Goal: Task Accomplishment & Management: Complete application form

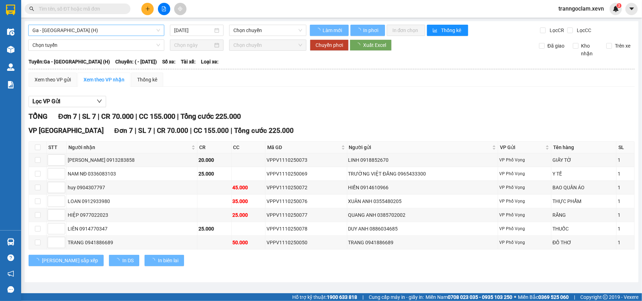
click at [93, 30] on span "Ga - [GEOGRAPHIC_DATA] (H)" at bounding box center [96, 30] width 128 height 11
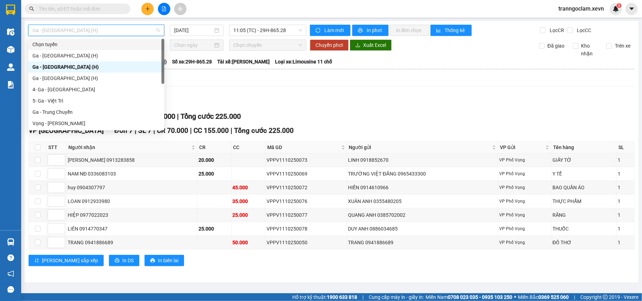
click at [339, 95] on div "Lọc VP Gửi TỔNG Đơn 7 | SL 7 | CR 70.000 | CC 155.000 | Tổng cước 225.000 VP […" at bounding box center [332, 183] width 606 height 183
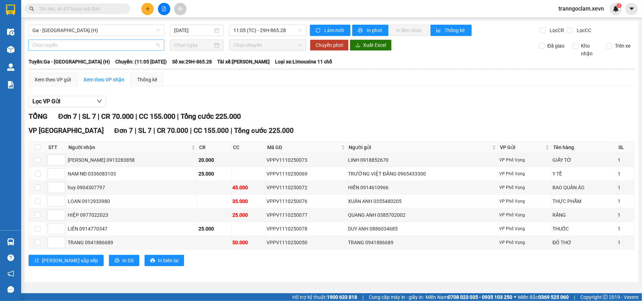
click at [126, 40] on span "Chọn tuyến" at bounding box center [96, 45] width 128 height 11
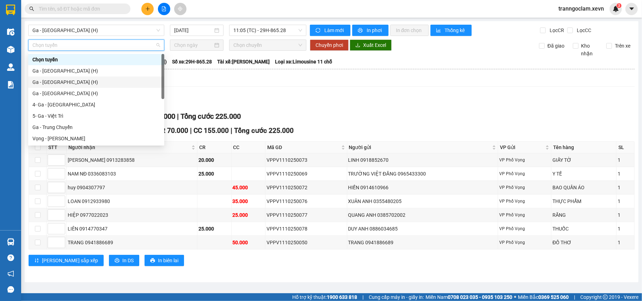
click at [73, 81] on div "Ga - [GEOGRAPHIC_DATA] (H)" at bounding box center [96, 82] width 128 height 8
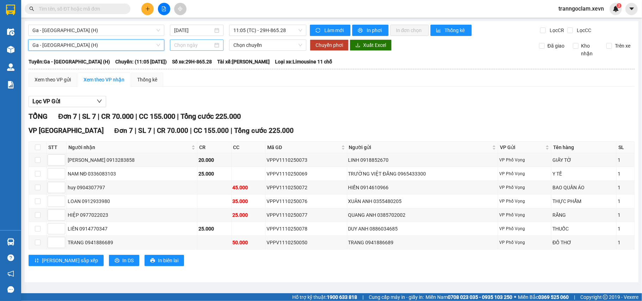
click at [202, 46] on input at bounding box center [193, 45] width 39 height 8
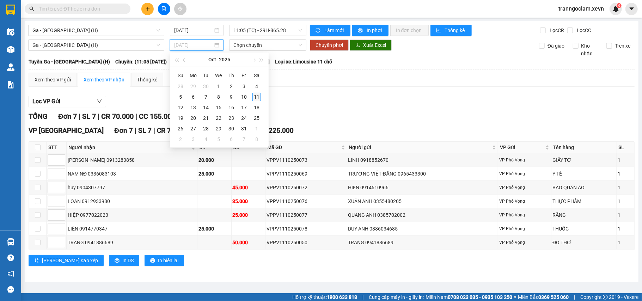
type input "[DATE]"
click at [259, 97] on div "11" at bounding box center [257, 97] width 8 height 8
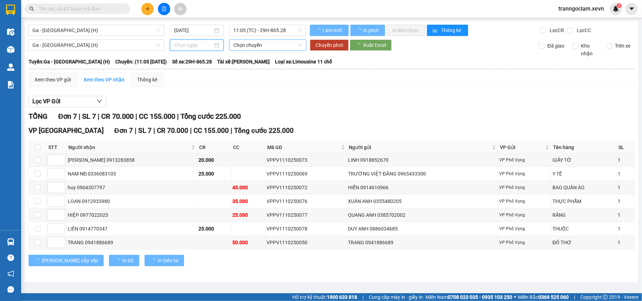
type input "[DATE]"
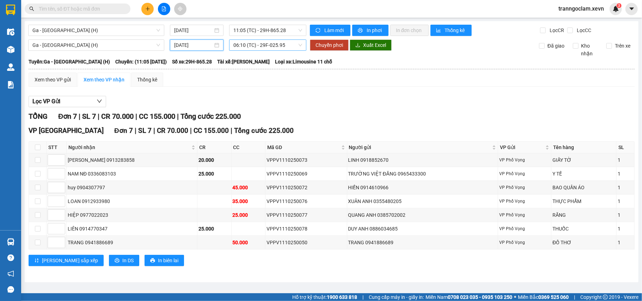
click at [261, 46] on span "06:10 (TC) - 29F-025.95" at bounding box center [268, 45] width 69 height 11
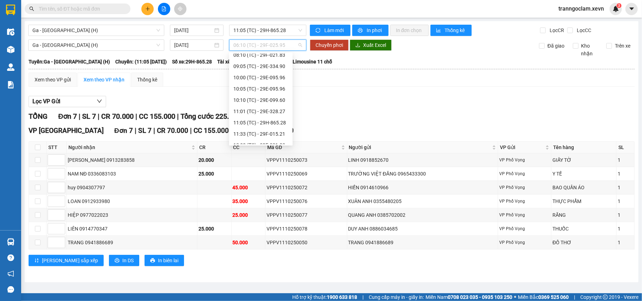
scroll to position [75, 0]
click at [279, 106] on div "11:01 (TC) - 29E-328.27" at bounding box center [261, 108] width 55 height 8
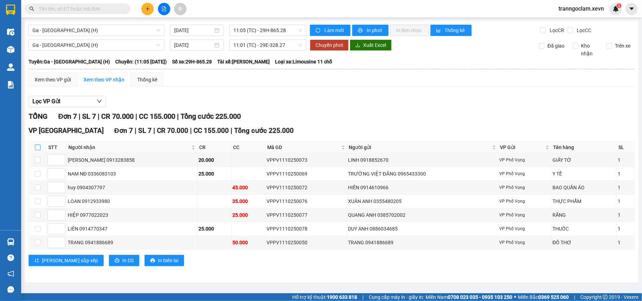
click at [37, 147] on input "checkbox" at bounding box center [38, 148] width 6 height 6
checkbox input "true"
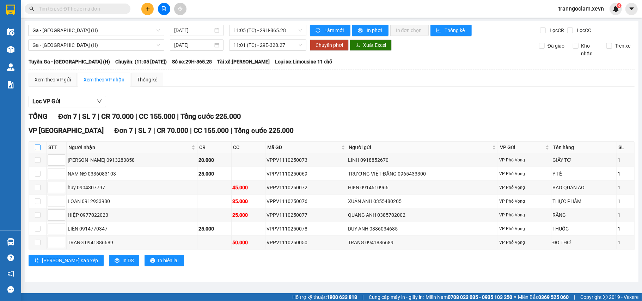
checkbox input "true"
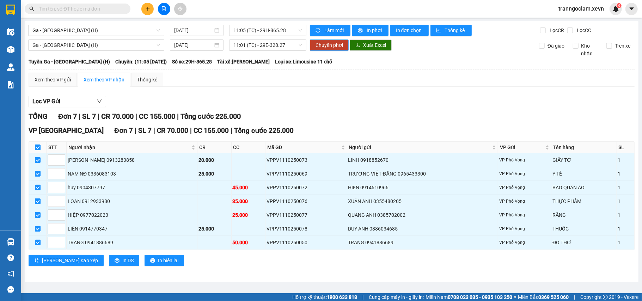
click at [336, 47] on span "Chuyển phơi" at bounding box center [330, 45] width 28 height 8
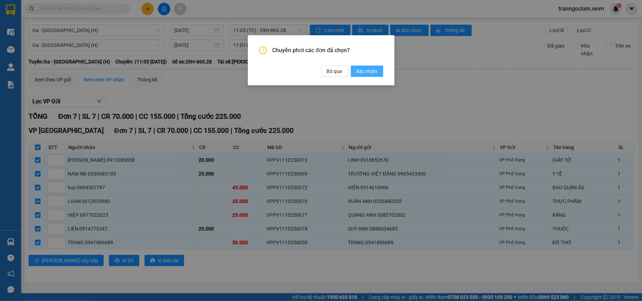
click at [365, 73] on span "Xác nhận" at bounding box center [367, 71] width 21 height 8
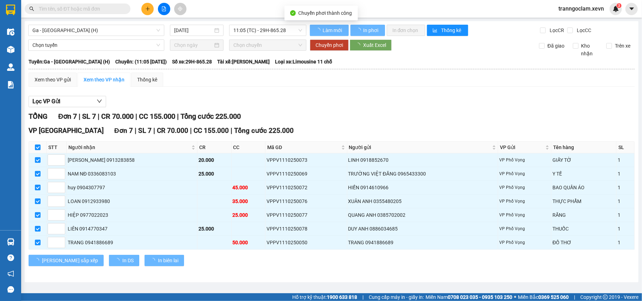
checkbox input "false"
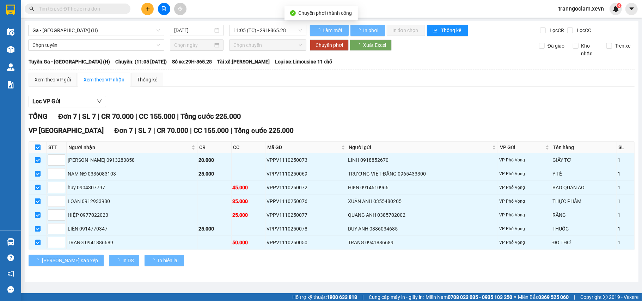
checkbox input "false"
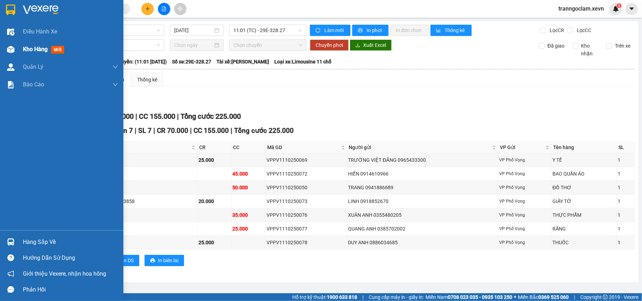
click at [26, 47] on span "Kho hàng" at bounding box center [35, 49] width 25 height 7
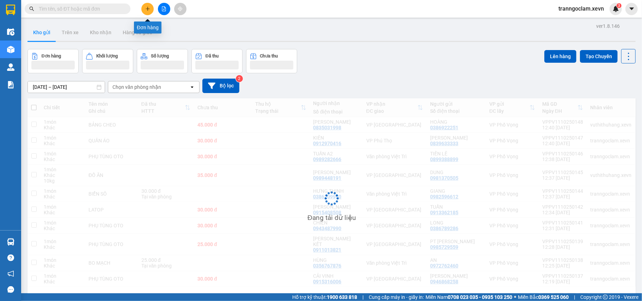
click at [147, 10] on icon "plus" at bounding box center [147, 8] width 5 height 5
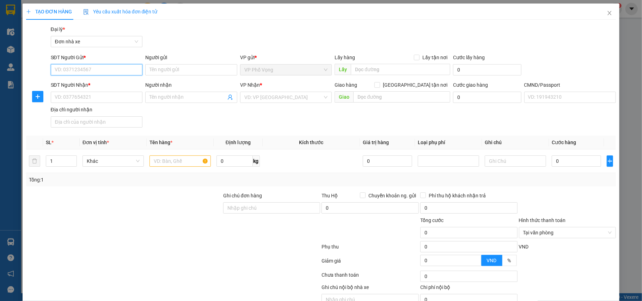
click at [99, 68] on input "SĐT Người Gửi *" at bounding box center [97, 69] width 92 height 11
type input "0962099698"
click at [102, 80] on div "0962099698 - QUÝ" at bounding box center [95, 84] width 91 height 11
type input "QUÝ"
type input "0982801122"
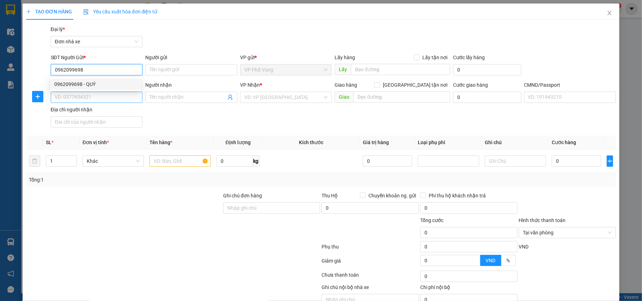
type input "NGA"
type input "030172015559 [PERSON_NAME]"
type input "0962099698"
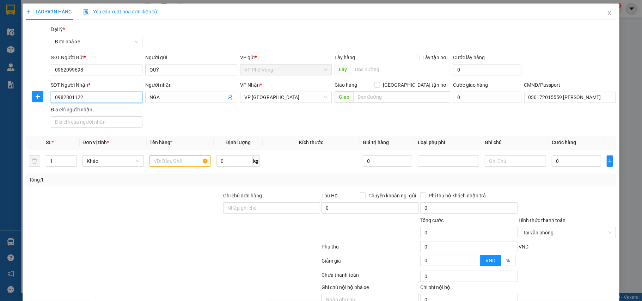
click at [117, 99] on input "0982801122" at bounding box center [97, 97] width 92 height 11
type input "0961098786"
click at [98, 95] on div "SĐT Người Nhận * 0961098786 Người nhận NGA NGA VP Nhận * VP Ninh Bình Giao hàng…" at bounding box center [333, 105] width 569 height 49
click at [280, 95] on span "VP [GEOGRAPHIC_DATA]" at bounding box center [286, 97] width 84 height 11
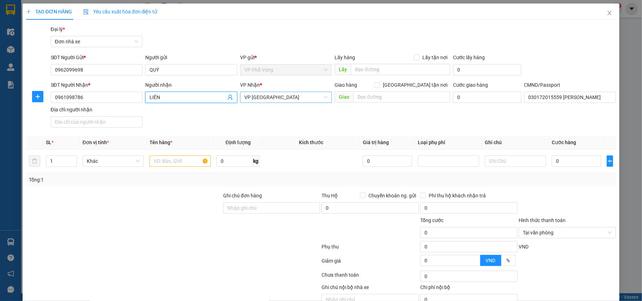
type input "LIÊN"
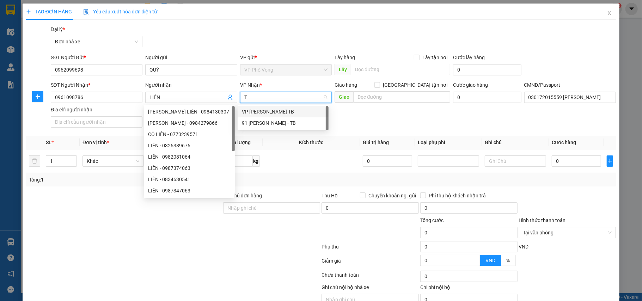
type input "TB"
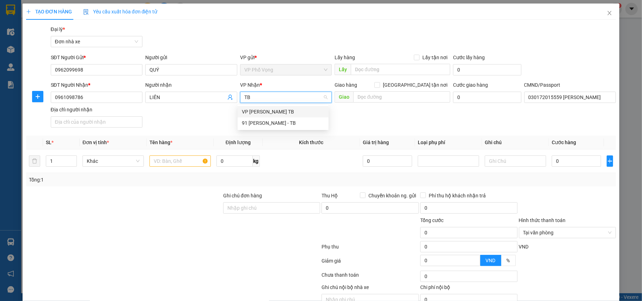
click at [277, 108] on div "VP [PERSON_NAME] TB" at bounding box center [283, 112] width 83 height 8
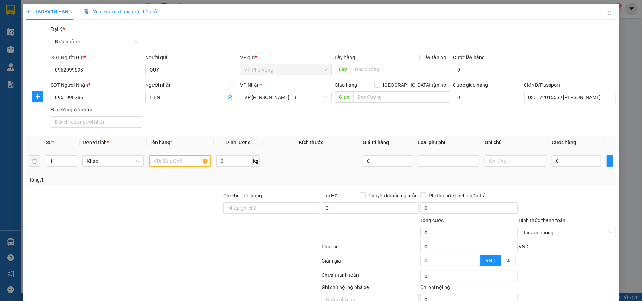
click at [182, 160] on input "text" at bounding box center [180, 161] width 61 height 11
type input "MÁY Y TẾ"
click at [566, 163] on input "0" at bounding box center [576, 161] width 49 height 11
type input "3"
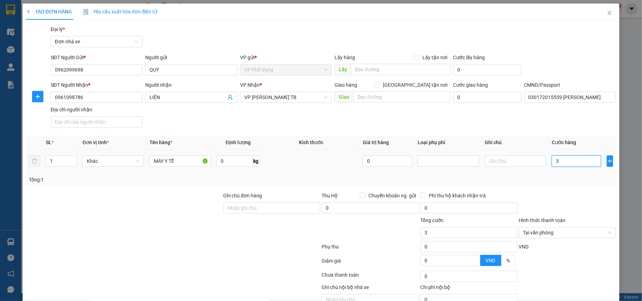
type input "35"
type input "35.000"
click at [596, 198] on div at bounding box center [568, 204] width 99 height 25
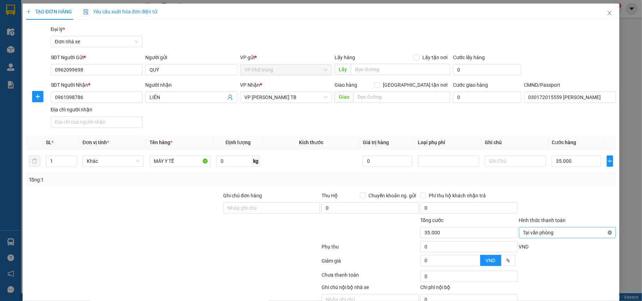
type input "35.000"
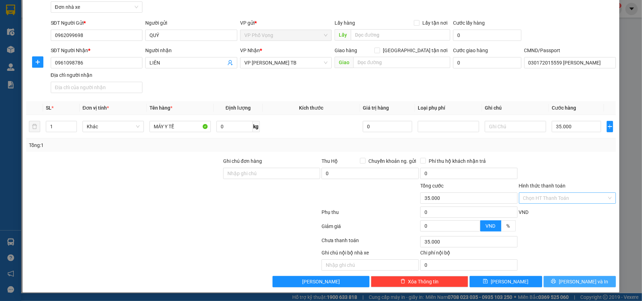
click at [572, 282] on span "[PERSON_NAME] và In" at bounding box center [583, 282] width 49 height 8
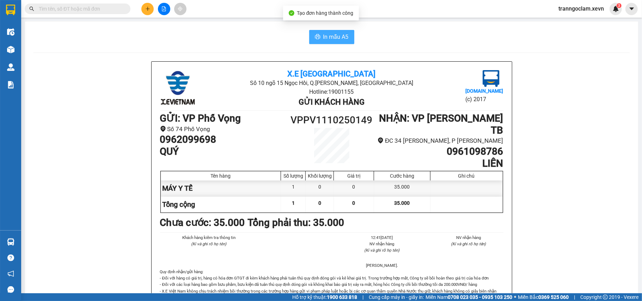
click at [344, 39] on span "In mẫu A5" at bounding box center [336, 36] width 25 height 9
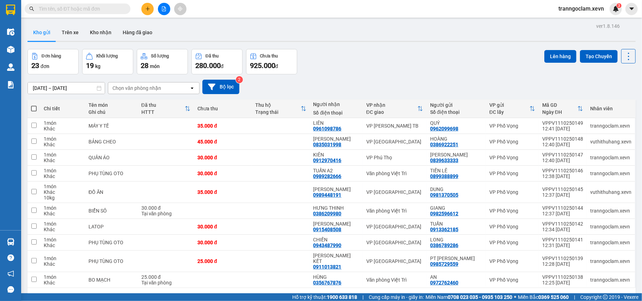
click at [114, 8] on input "text" at bounding box center [80, 9] width 83 height 8
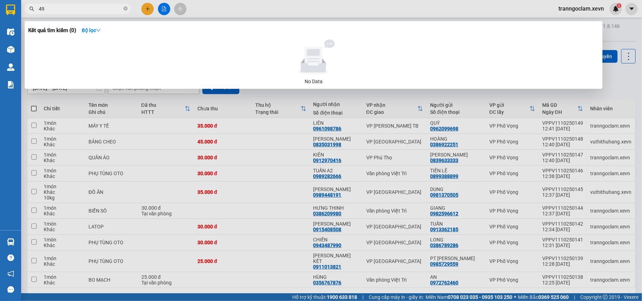
type input "4"
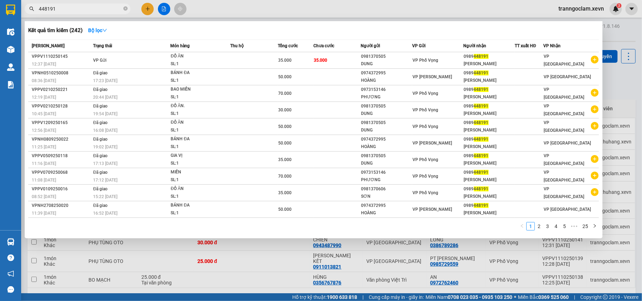
type input "448191"
click at [328, 9] on div at bounding box center [321, 150] width 642 height 301
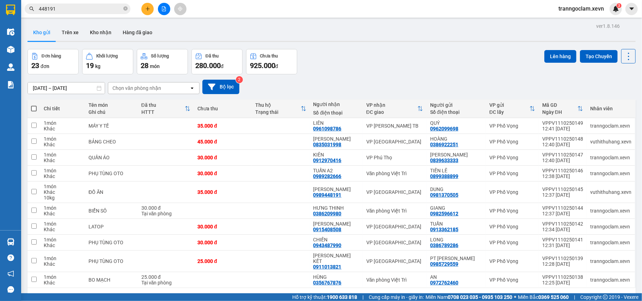
click at [155, 90] on div "Chọn văn phòng nhận" at bounding box center [137, 88] width 49 height 7
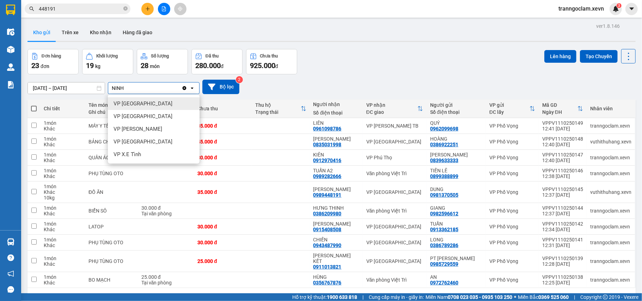
type input "NINH"
click at [150, 99] on div "VP [GEOGRAPHIC_DATA]" at bounding box center [154, 103] width 92 height 13
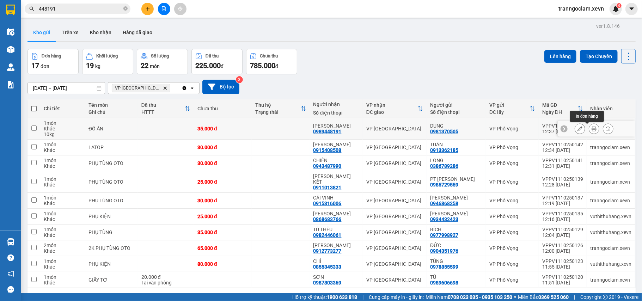
click at [592, 129] on icon at bounding box center [594, 128] width 5 height 5
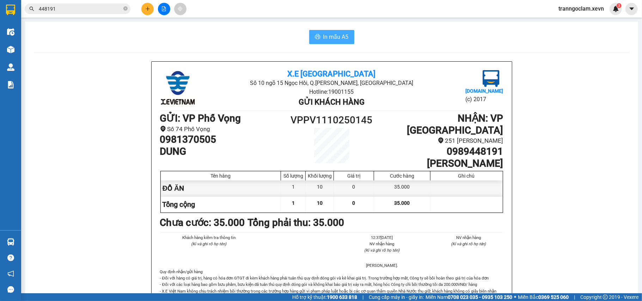
click at [334, 36] on span "In mẫu A5" at bounding box center [336, 36] width 25 height 9
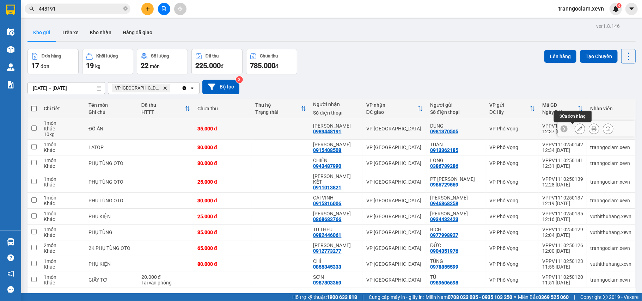
click at [578, 128] on button at bounding box center [580, 129] width 10 height 12
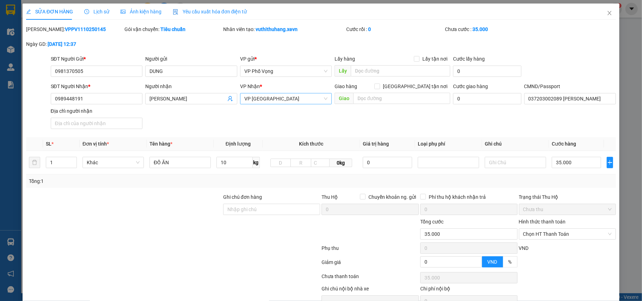
type input "0981370505"
type input "0989448191"
type input "037203002089 [PERSON_NAME]"
type input "0"
type input "35.000"
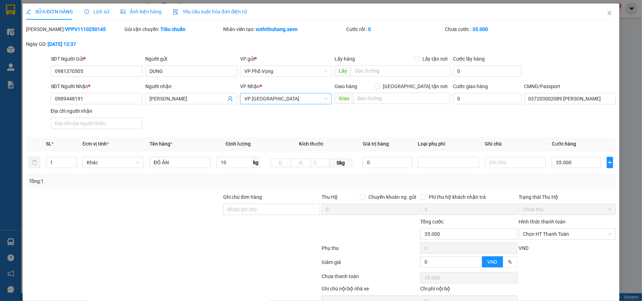
type input "35.000"
click at [93, 13] on span "Lịch sử" at bounding box center [96, 12] width 25 height 6
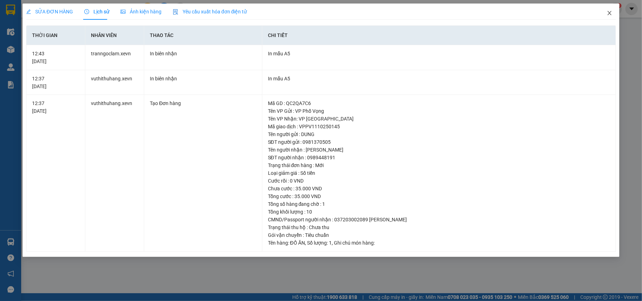
click at [608, 14] on icon "close" at bounding box center [610, 13] width 6 height 6
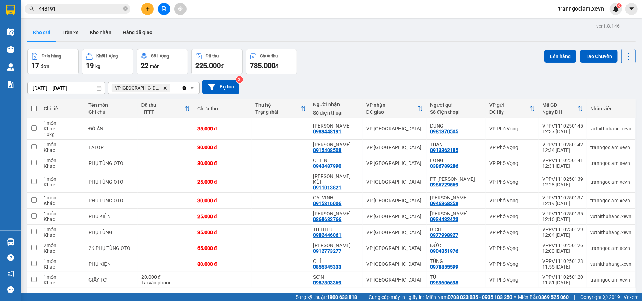
click at [164, 90] on icon "VP Ninh Bình, close by backspace" at bounding box center [165, 87] width 3 height 3
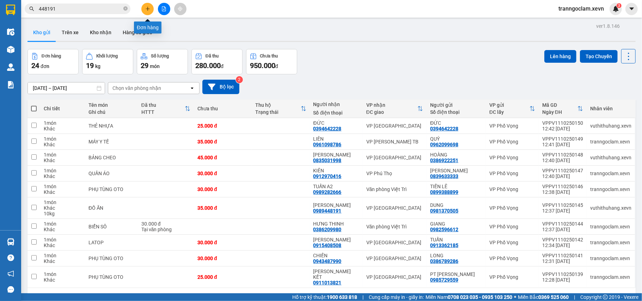
click at [149, 11] on button at bounding box center [147, 9] width 12 height 12
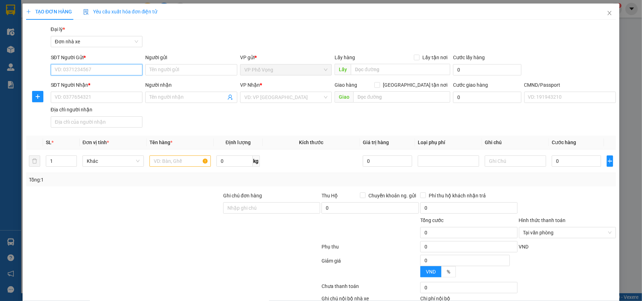
click at [117, 71] on input "SĐT Người Gửi *" at bounding box center [97, 69] width 92 height 11
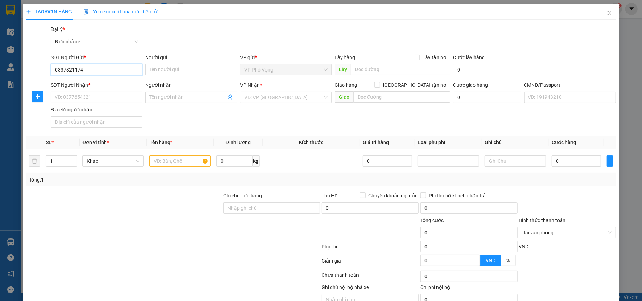
type input "0337321174"
click at [173, 68] on input "Người gửi" at bounding box center [191, 69] width 92 height 11
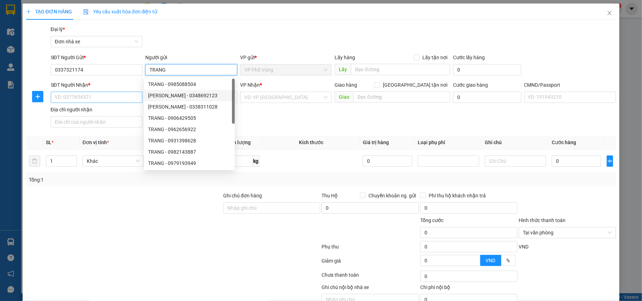
type input "TRANG"
click at [102, 102] on input "SĐT Người Nhận *" at bounding box center [97, 97] width 92 height 11
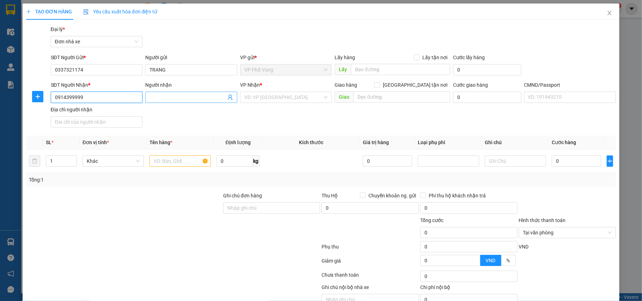
type input "0914399999"
click at [174, 101] on input "Người nhận" at bounding box center [188, 97] width 77 height 8
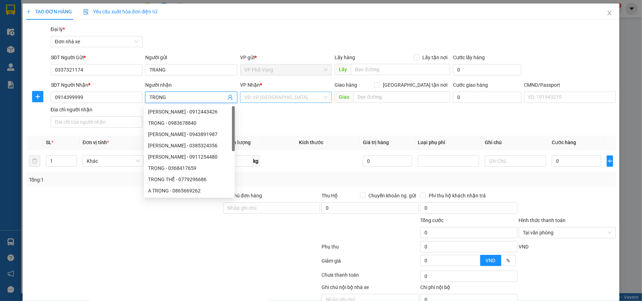
type input "TRỌNG"
click at [277, 99] on input "search" at bounding box center [283, 97] width 79 height 11
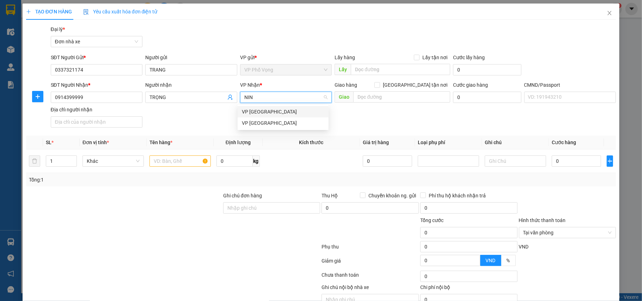
type input "NINH"
click at [274, 109] on div "VP [GEOGRAPHIC_DATA]" at bounding box center [283, 112] width 83 height 8
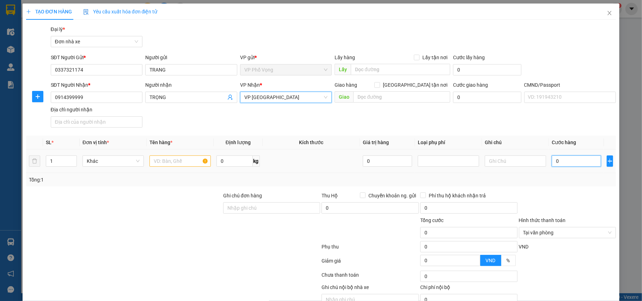
click at [569, 164] on input "0" at bounding box center [576, 161] width 49 height 11
type input "3"
type input "30"
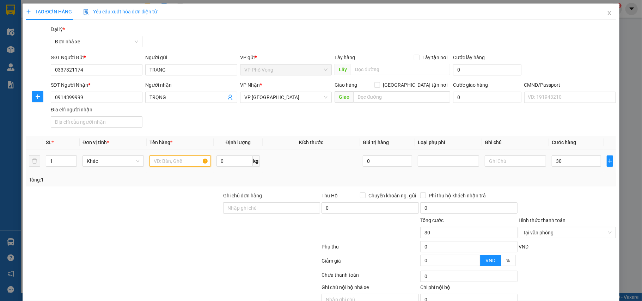
type input "30.000"
click at [171, 164] on input "text" at bounding box center [180, 161] width 61 height 11
type input "[DEMOGRAPHIC_DATA]"
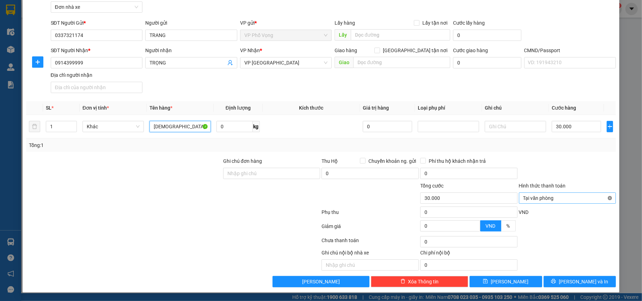
type input "30.000"
type input "[DEMOGRAPHIC_DATA]"
click at [579, 285] on span "[PERSON_NAME] và In" at bounding box center [583, 282] width 49 height 8
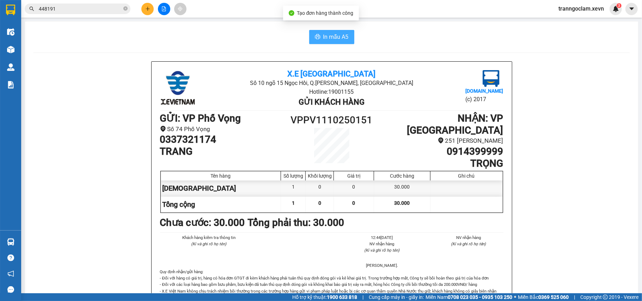
click at [333, 36] on span "In mẫu A5" at bounding box center [336, 36] width 25 height 9
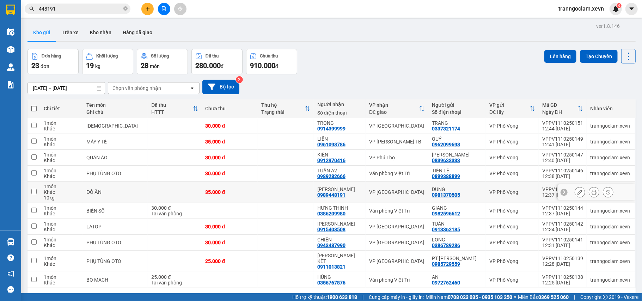
scroll to position [32, 0]
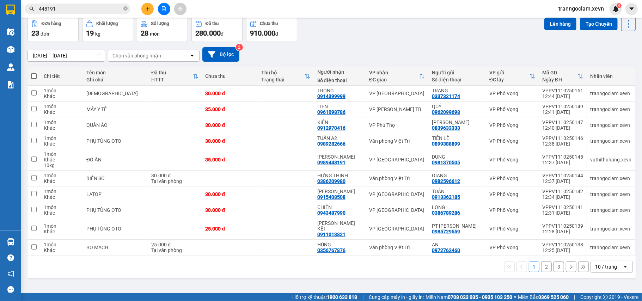
click at [353, 44] on div "[DATE] – [DATE] Press the down arrow key to interact with the calendar and sele…" at bounding box center [332, 54] width 609 height 25
click at [94, 10] on input "448191" at bounding box center [80, 9] width 83 height 8
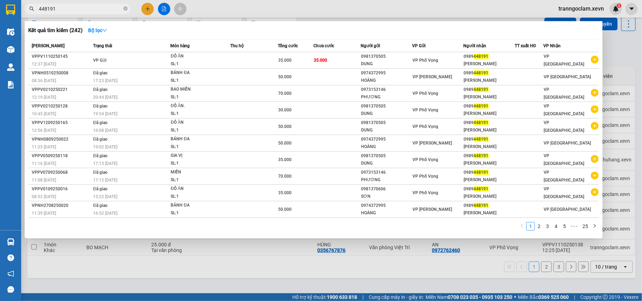
click at [94, 10] on input "448191" at bounding box center [80, 9] width 83 height 8
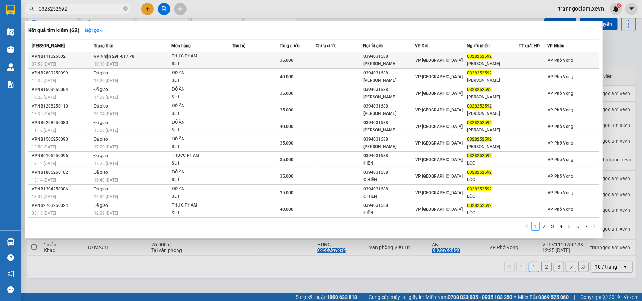
type input "0328252592"
click at [187, 61] on div "SL: 1" at bounding box center [198, 64] width 53 height 8
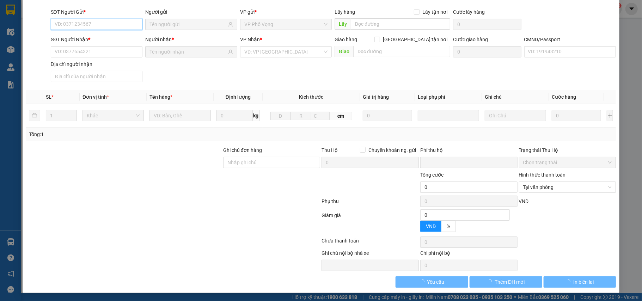
type input "0394031688"
type input "[PERSON_NAME]"
type input "0328252592"
type input "[PERSON_NAME]"
type input "037204002391 [PERSON_NAME][GEOGRAPHIC_DATA] 2004"
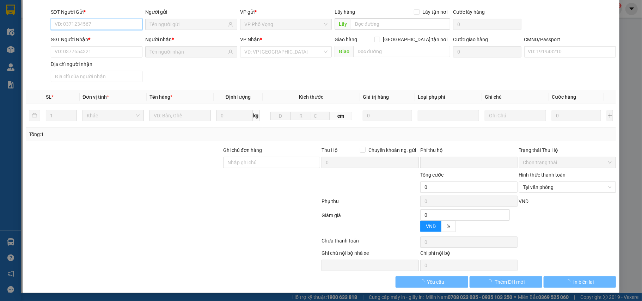
type input "0"
type input "35.000"
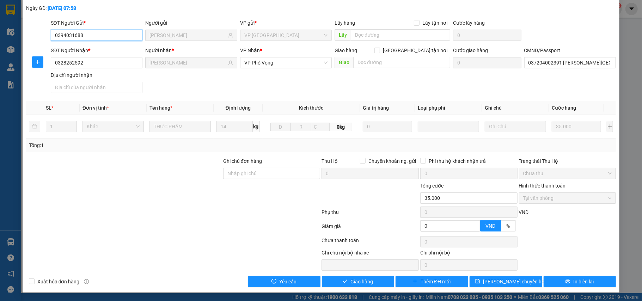
scroll to position [37, 0]
click at [367, 277] on button "Giao hàng" at bounding box center [358, 281] width 73 height 11
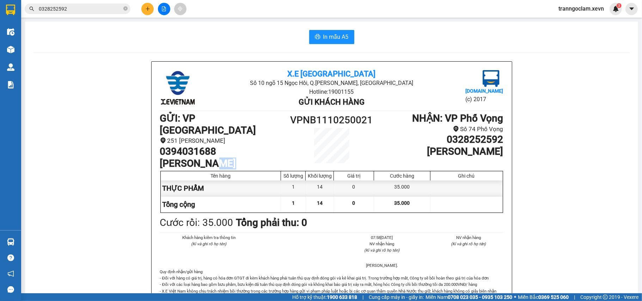
drag, startPoint x: 208, startPoint y: 151, endPoint x: 242, endPoint y: 148, distance: 33.6
click at [242, 158] on h1 "[PERSON_NAME]" at bounding box center [224, 164] width 129 height 12
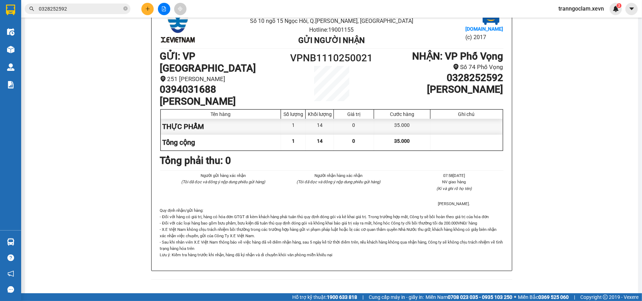
scroll to position [68, 0]
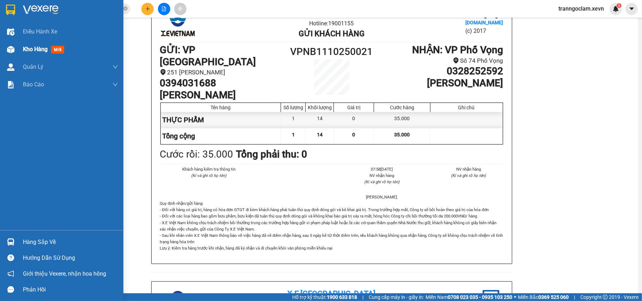
click at [20, 51] on div "Kho hàng mới" at bounding box center [61, 50] width 123 height 18
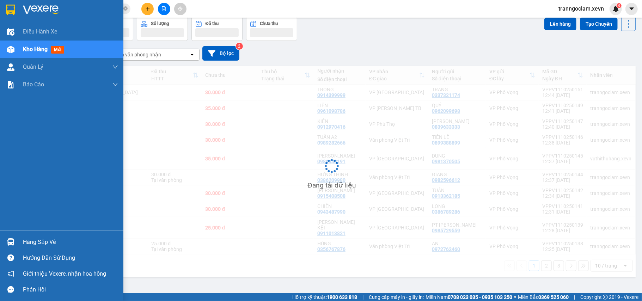
scroll to position [32, 0]
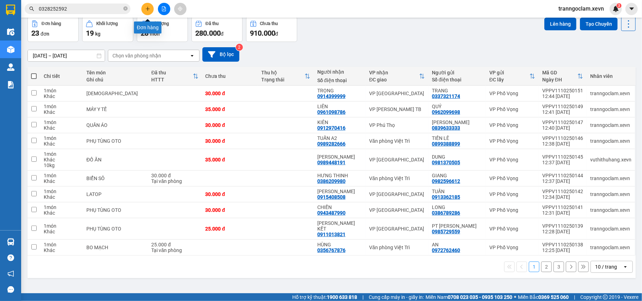
click at [149, 11] on button at bounding box center [147, 9] width 12 height 12
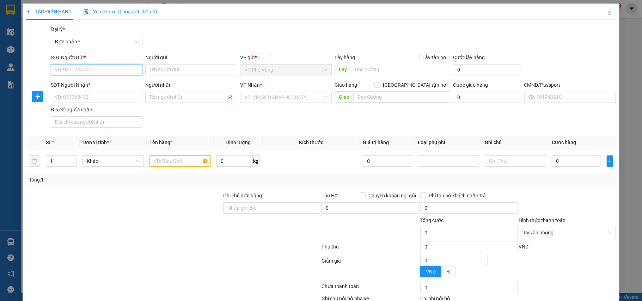
click at [99, 70] on input "SĐT Người Gửi *" at bounding box center [97, 69] width 92 height 11
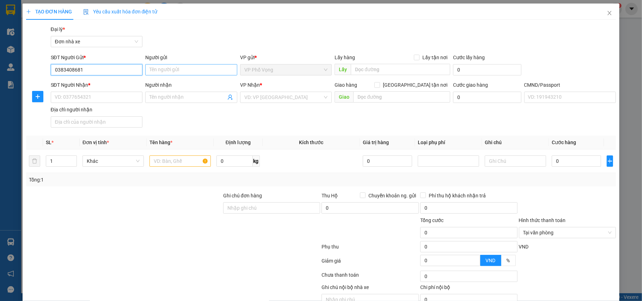
type input "0383408681"
click at [170, 72] on input "Người gửi" at bounding box center [191, 69] width 92 height 11
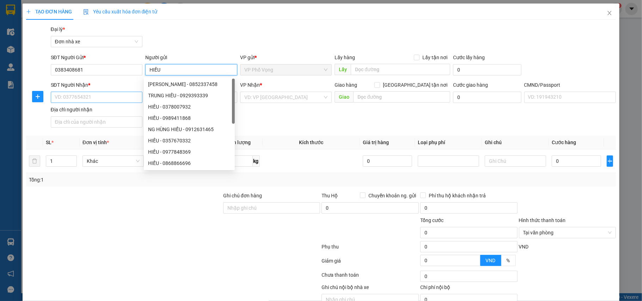
type input "HIẾU"
click at [115, 96] on input "SĐT Người Nhận *" at bounding box center [97, 97] width 92 height 11
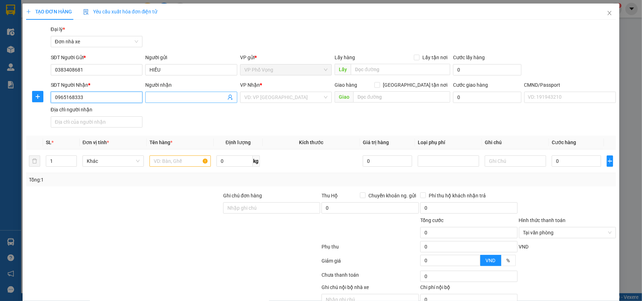
type input "0965168333"
click at [162, 95] on input "Người nhận" at bounding box center [188, 97] width 77 height 8
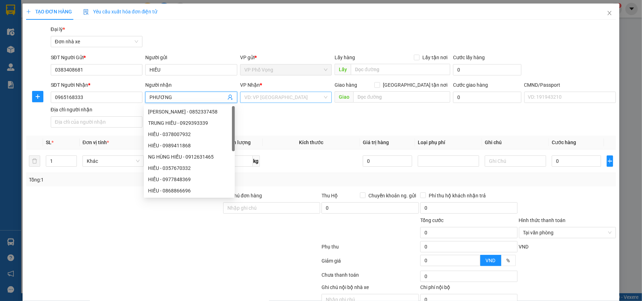
type input "PHƯƠNG"
click at [278, 99] on input "search" at bounding box center [283, 97] width 79 height 11
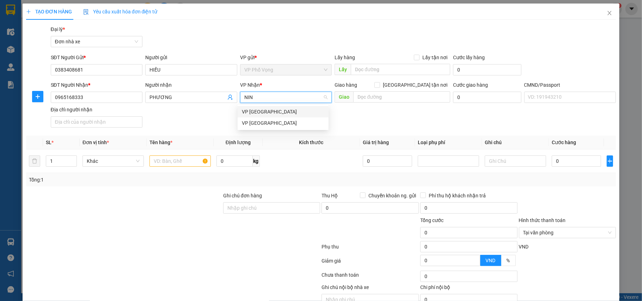
type input "NINH"
click at [273, 110] on div "VP [GEOGRAPHIC_DATA]" at bounding box center [283, 112] width 83 height 8
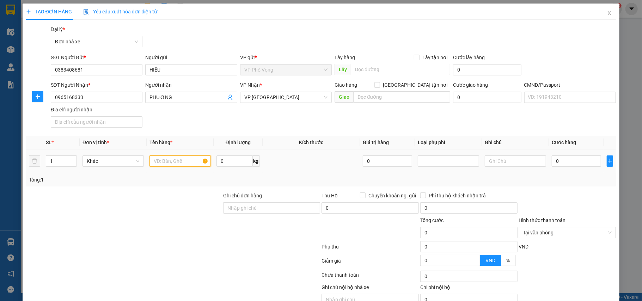
click at [189, 161] on input "text" at bounding box center [180, 161] width 61 height 11
click at [555, 160] on input "0" at bounding box center [576, 161] width 49 height 11
type input "2"
type input "25"
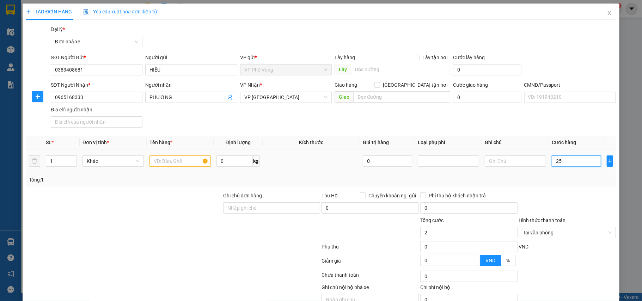
type input "25"
type input "25.000"
click at [559, 184] on div "Tổng: 1" at bounding box center [321, 180] width 585 height 8
click at [155, 161] on input "text" at bounding box center [180, 161] width 61 height 11
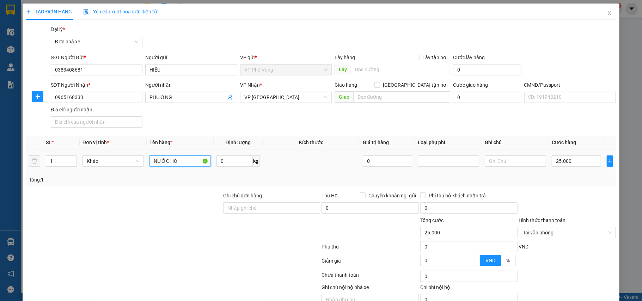
type input "NƯỚC HOA"
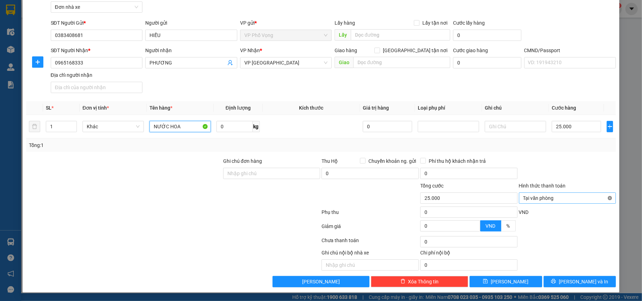
type input "25.000"
type input "NƯỚC HOA"
click at [591, 280] on button "[PERSON_NAME] và In" at bounding box center [580, 281] width 73 height 11
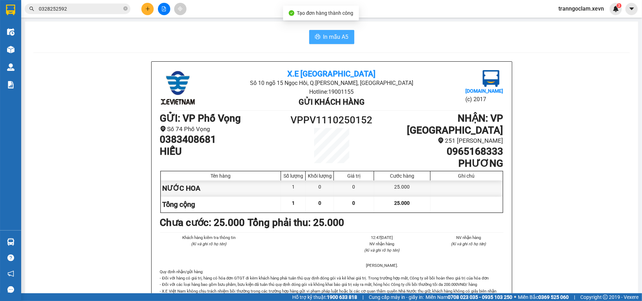
click at [336, 34] on span "In mẫu A5" at bounding box center [336, 36] width 25 height 9
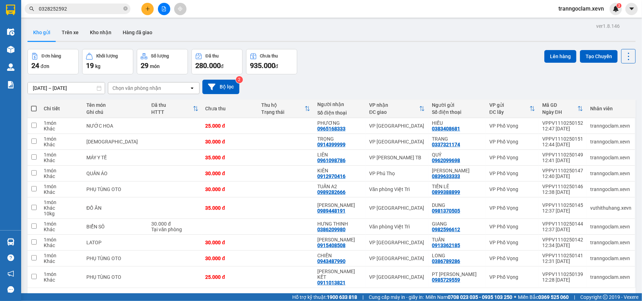
click at [145, 8] on icon "plus" at bounding box center [147, 8] width 5 height 5
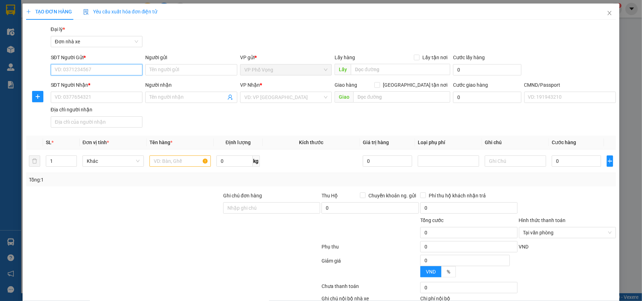
click at [119, 68] on input "SĐT Người Gửi *" at bounding box center [97, 69] width 92 height 11
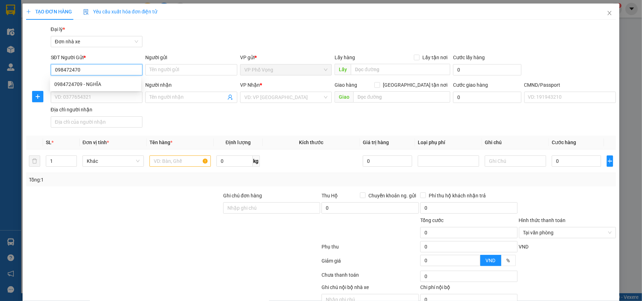
type input "0984724709"
click at [118, 83] on div "0984724709 - NGHĨA" at bounding box center [95, 84] width 83 height 8
type input "NGHĨA"
type input "0917357993"
type input "VIÊN"
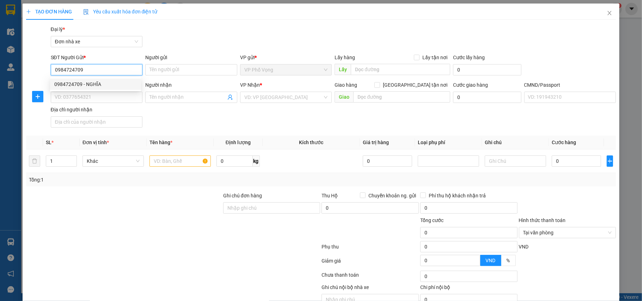
type input "037094004167 đinh thành viên"
type input "0984724709"
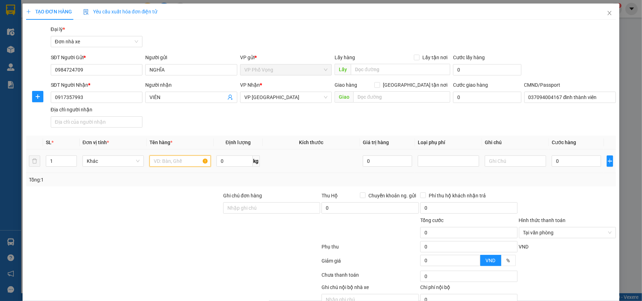
click at [177, 164] on input "text" at bounding box center [180, 161] width 61 height 11
click at [567, 160] on input "0" at bounding box center [576, 161] width 49 height 11
click at [169, 160] on input "text" at bounding box center [180, 161] width 61 height 11
type input "KÌM"
click at [238, 164] on input "0" at bounding box center [235, 161] width 36 height 11
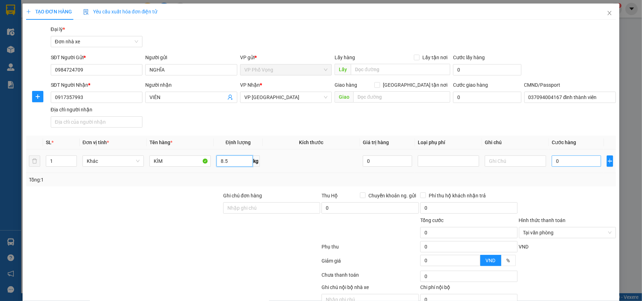
type input "8.5"
click at [570, 164] on input "0" at bounding box center [576, 161] width 49 height 11
type input "3"
type input "30"
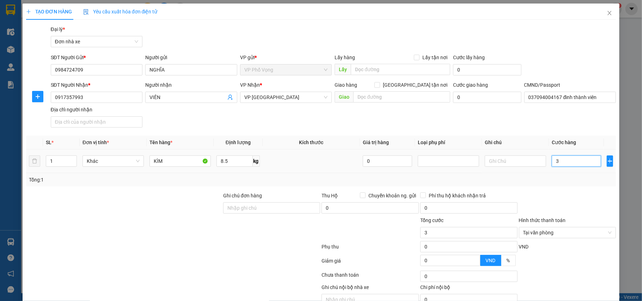
type input "30"
click at [582, 188] on div "Transit Pickup Surcharge Ids Transit Deliver Surcharge Ids Transit Deliver Surc…" at bounding box center [321, 173] width 591 height 297
type input "30.000"
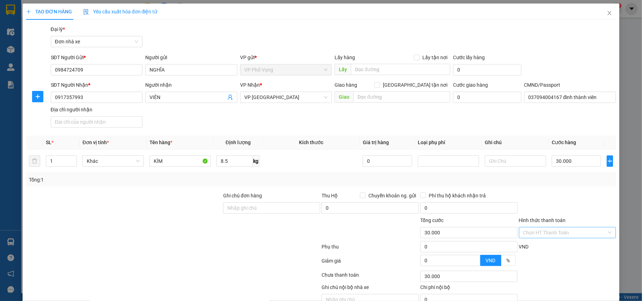
scroll to position [36, 0]
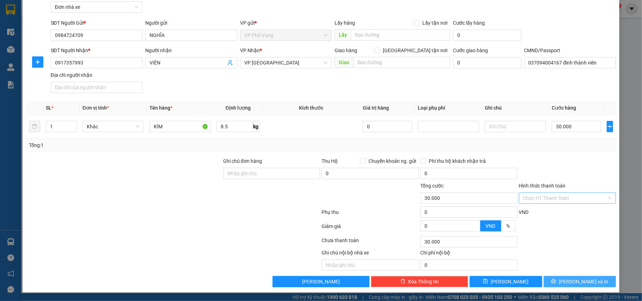
click at [572, 284] on span "[PERSON_NAME] và In" at bounding box center [583, 282] width 49 height 8
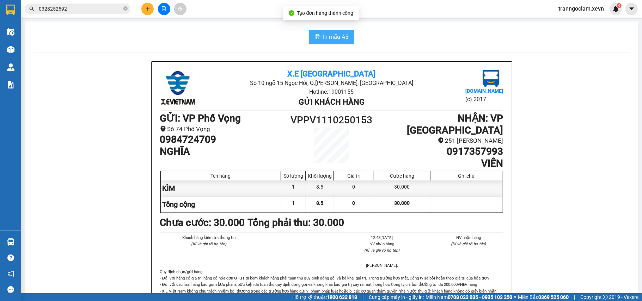
click at [326, 35] on span "In mẫu A5" at bounding box center [336, 36] width 25 height 9
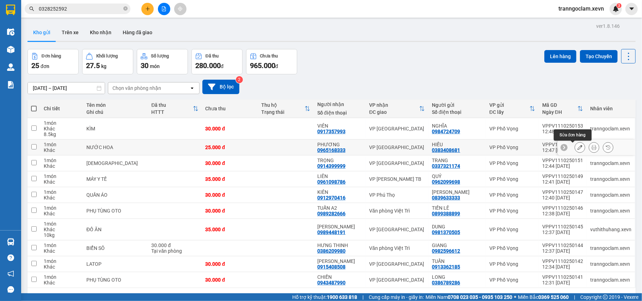
click at [578, 148] on icon at bounding box center [580, 147] width 5 height 5
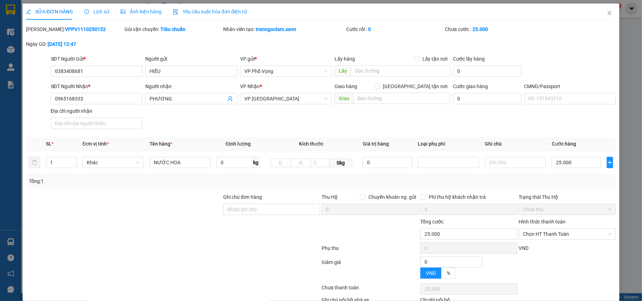
type input "0383408681"
type input "0965168333"
type input "0"
type input "25.000"
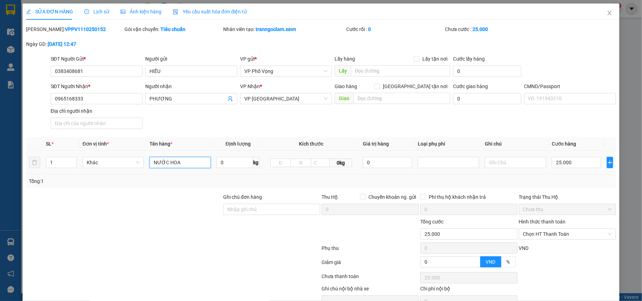
drag, startPoint x: 181, startPoint y: 165, endPoint x: 79, endPoint y: 168, distance: 102.4
click at [82, 168] on tr "1 Khác NƯỚC HOA 0 kg 0kg 0 25.000" at bounding box center [321, 163] width 591 height 24
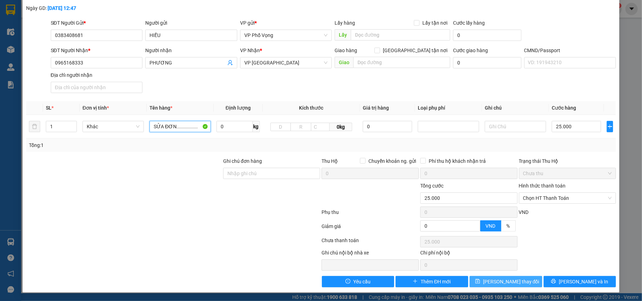
type input "SỬA ĐƠN..............."
click at [508, 279] on span "[PERSON_NAME] thay đổi" at bounding box center [511, 282] width 56 height 8
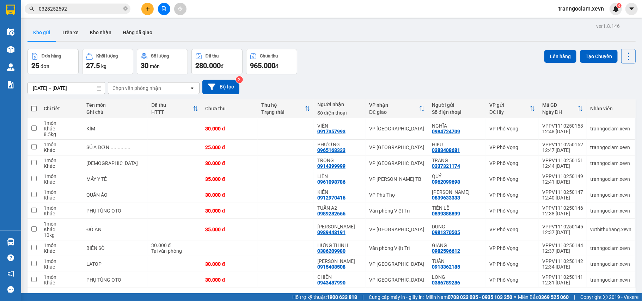
click at [363, 66] on div "Đơn hàng 25 đơn Khối lượng 27.5 kg Số lượng 30 món Đã thu 280.000 đ Chưa thu 96…" at bounding box center [332, 61] width 609 height 25
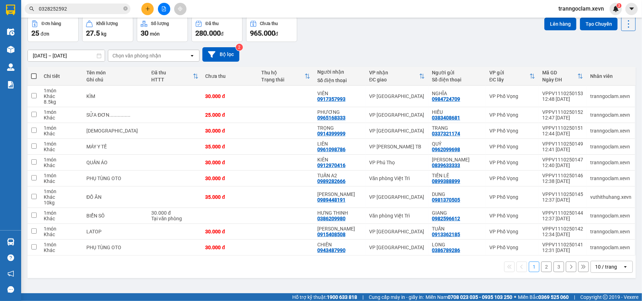
click at [150, 11] on icon "plus" at bounding box center [147, 8] width 5 height 5
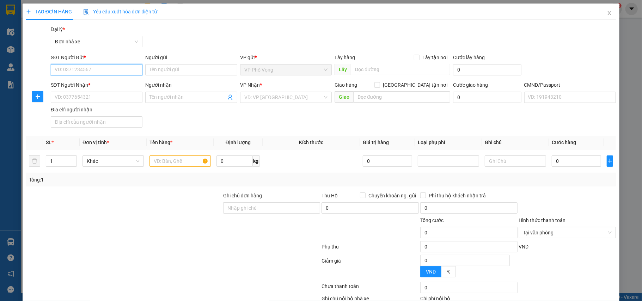
click at [107, 65] on input "SĐT Người Gửi *" at bounding box center [97, 69] width 92 height 11
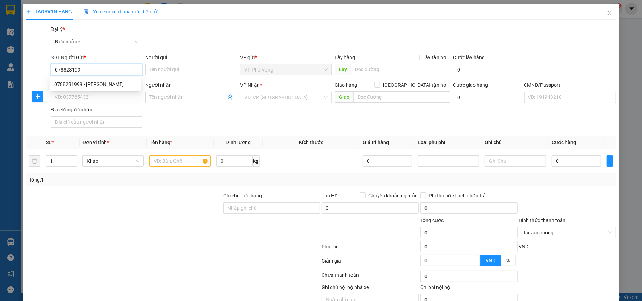
type input "0788231999"
click at [109, 83] on div "0788231999 - [PERSON_NAME]" at bounding box center [95, 84] width 83 height 8
type input "[PERSON_NAME]"
type input "0974098161"
type input "QUÂN ANH"
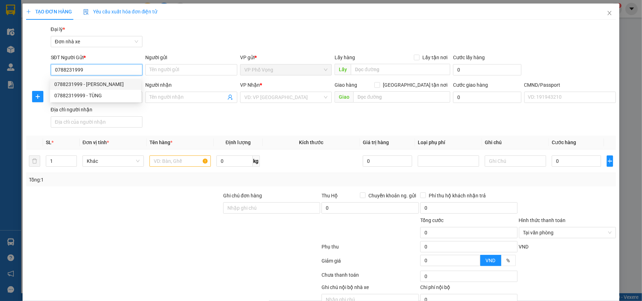
type input "025202008061 [PERSON_NAME]"
type input "0788231999"
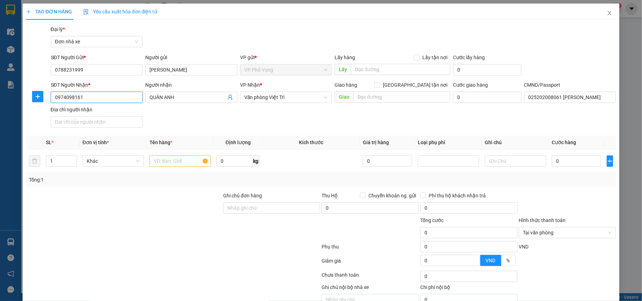
click at [119, 99] on input "0974098161" at bounding box center [97, 97] width 92 height 11
type input "0786712888"
click at [116, 112] on div "0786712888 - DŨNG" at bounding box center [95, 112] width 83 height 8
type input "DŨNG"
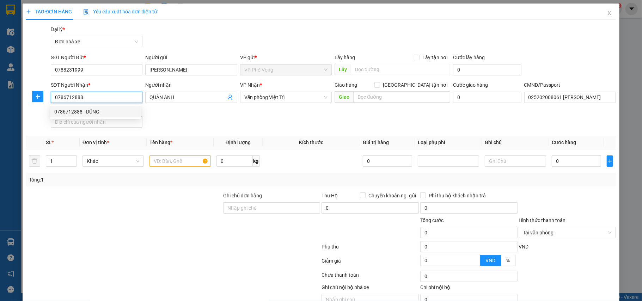
type input "HOA"
type input "0786712888"
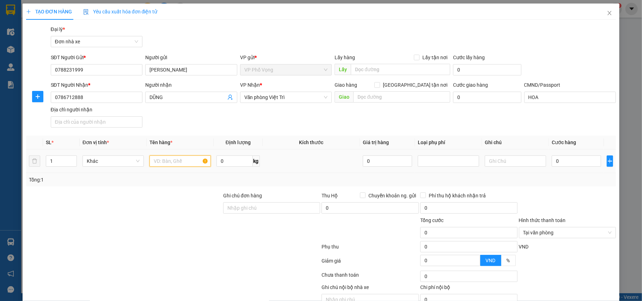
click at [184, 163] on input "text" at bounding box center [180, 161] width 61 height 11
type input "QUẦN ÁO"
click at [565, 159] on input "0" at bounding box center [576, 161] width 49 height 11
type input "45"
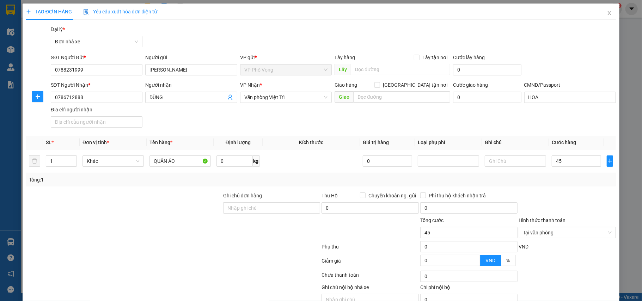
type input "45.000"
click at [562, 184] on div "Tổng: 1" at bounding box center [321, 180] width 585 height 8
click at [572, 164] on input "45.000" at bounding box center [576, 161] width 49 height 11
type input "4"
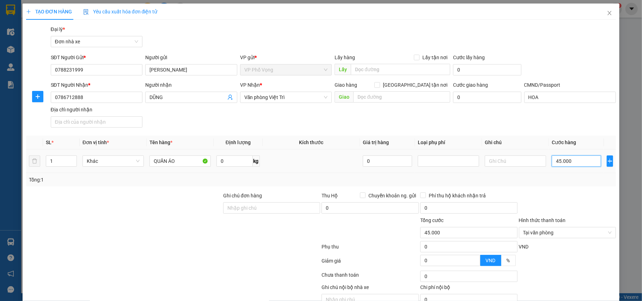
type input "4"
type input "40"
type input "40.000"
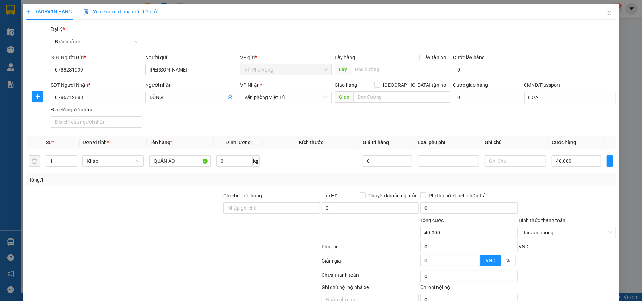
click at [585, 192] on div "Transit Pickup Surcharge Ids Transit Deliver Surcharge Ids Transit Deliver Surc…" at bounding box center [321, 173] width 591 height 297
type input "40.000"
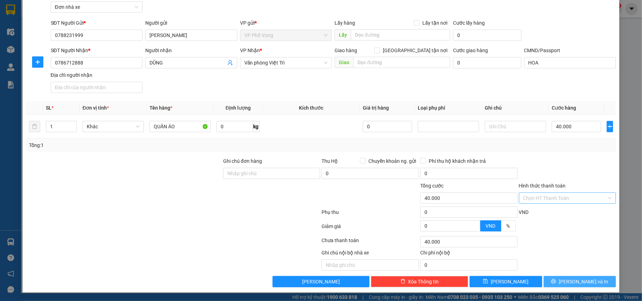
click at [579, 283] on span "[PERSON_NAME] và In" at bounding box center [583, 282] width 49 height 8
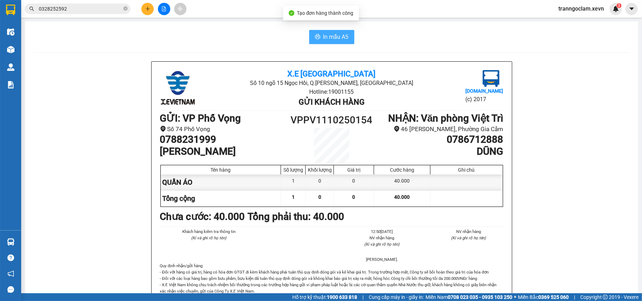
click at [337, 37] on span "In mẫu A5" at bounding box center [336, 36] width 25 height 9
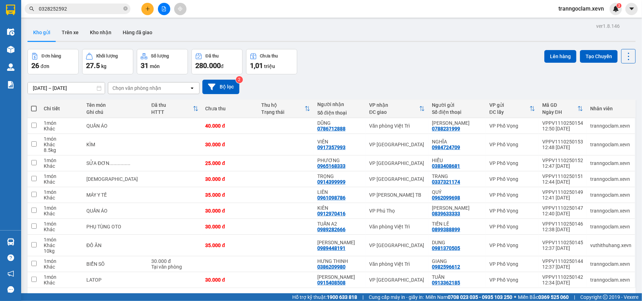
click at [353, 62] on div "Đơn hàng 26 đơn Khối lượng 27.5 kg Số lượng 31 món Đã thu 280.000 đ Chưa thu 1,…" at bounding box center [332, 61] width 609 height 25
drag, startPoint x: 463, startPoint y: 128, endPoint x: 428, endPoint y: 128, distance: 35.3
click at [429, 128] on td "TÙNG HN 0788231999" at bounding box center [458, 126] width 58 height 16
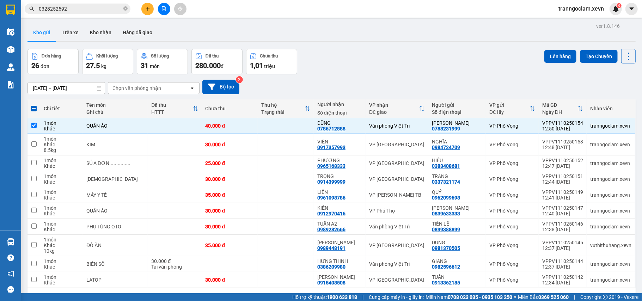
click at [403, 64] on div "Đơn hàng 26 đơn Khối lượng 27.5 kg Số lượng 31 món Đã thu 280.000 đ Chưa thu 1,…" at bounding box center [332, 61] width 609 height 25
drag, startPoint x: 463, startPoint y: 129, endPoint x: 430, endPoint y: 129, distance: 33.2
click at [432, 129] on div "TÙNG HN 0788231999" at bounding box center [457, 125] width 50 height 11
checkbox input "false"
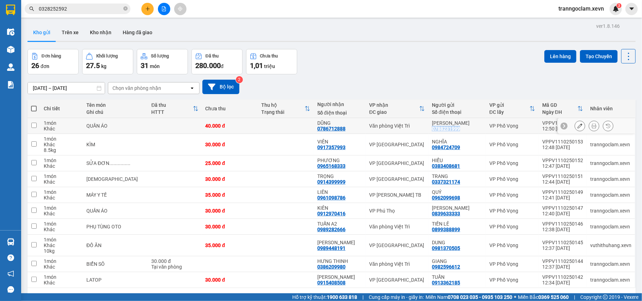
copy div "0788231999"
click at [578, 165] on icon at bounding box center [580, 163] width 5 height 5
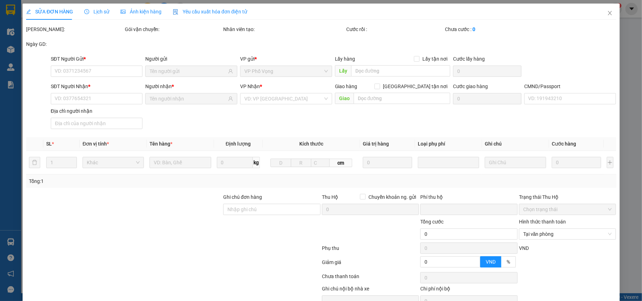
type input "0383408681"
type input "0965168333"
type input "0"
type input "25.000"
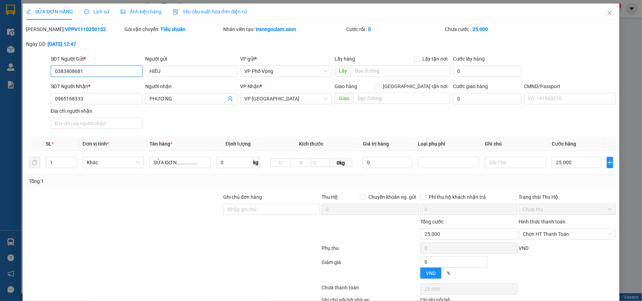
drag, startPoint x: 112, startPoint y: 70, endPoint x: 0, endPoint y: 68, distance: 111.8
click at [0, 68] on div "SỬA ĐƠN HÀNG Lịch sử Ảnh kiện hàng Yêu cầu xuất hóa đơn điện tử Total Paid Fee …" at bounding box center [321, 150] width 642 height 301
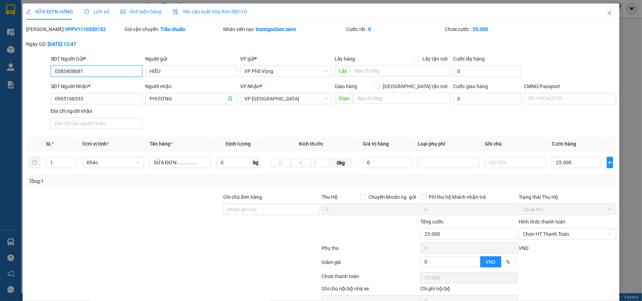
paste input "788231999"
type input "0788231999"
drag, startPoint x: 164, startPoint y: 72, endPoint x: 83, endPoint y: 72, distance: 81.5
click at [79, 71] on div "SĐT Người Gửi * 0788231999 Người gửi HIẾU HIẾU VP gửi * VP Phố Vọng Lấy hàng Lấ…" at bounding box center [333, 67] width 569 height 25
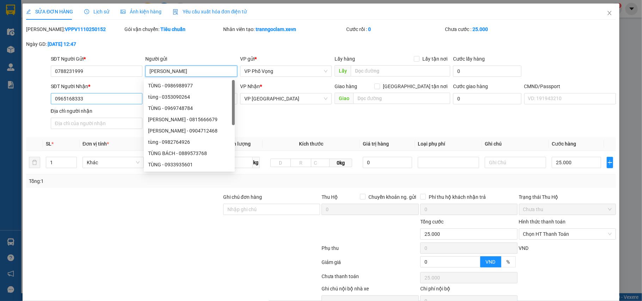
type input "[PERSON_NAME]"
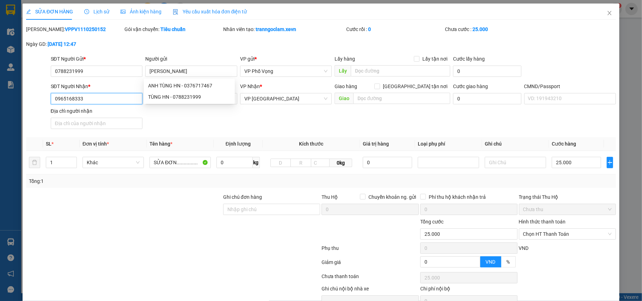
drag, startPoint x: 99, startPoint y: 99, endPoint x: 0, endPoint y: 91, distance: 99.4
click at [0, 92] on div "SỬA ĐƠN HÀNG Lịch sử Ảnh kiện hàng Yêu cầu xuất hóa đơn điện tử Total Paid Fee …" at bounding box center [321, 150] width 642 height 301
type input "0974098161"
drag, startPoint x: 184, startPoint y: 99, endPoint x: 123, endPoint y: 103, distance: 60.8
click at [134, 102] on div "SĐT Người Nhận * 0974098161 Người nhận PHƯƠNG PHƯƠNG VP Nhận * VP Ninh Bình Gia…" at bounding box center [333, 107] width 569 height 49
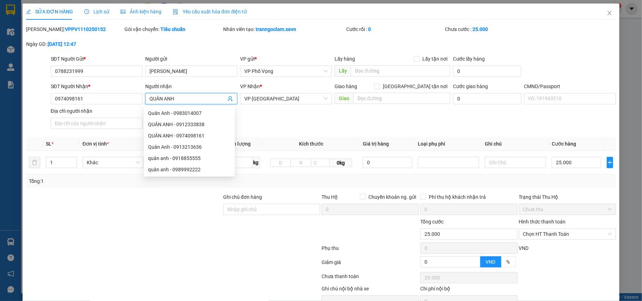
type input "QUÂN ANH"
click at [204, 48] on div "[PERSON_NAME]: VPPV1110250152 Gói vận chuyển: Tiêu chuẩn Nhân viên tạo: tranngo…" at bounding box center [321, 40] width 592 height 30
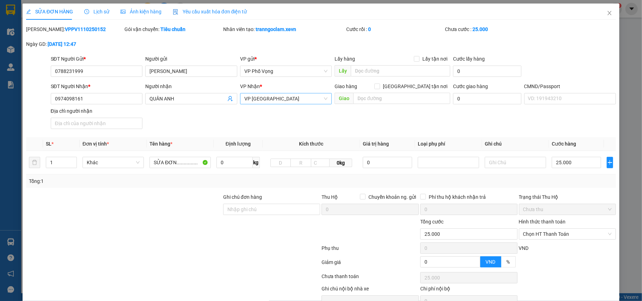
click at [265, 96] on span "VP [GEOGRAPHIC_DATA]" at bounding box center [286, 98] width 84 height 11
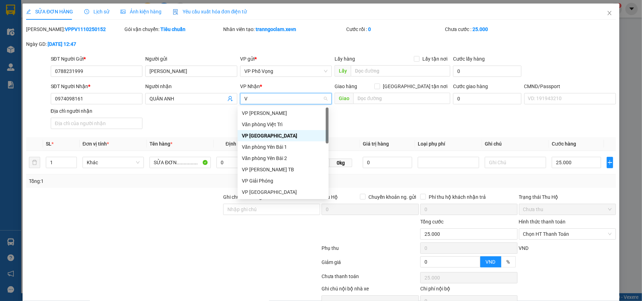
type input "VT"
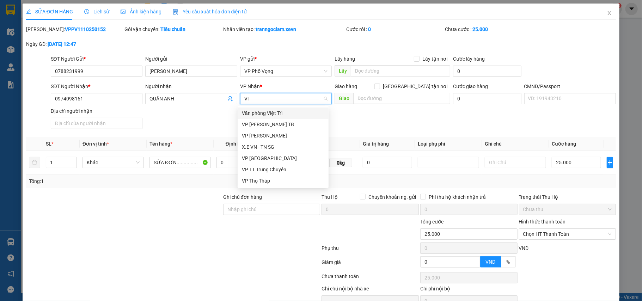
click at [277, 113] on div "Văn phòng Việt Trì" at bounding box center [283, 113] width 83 height 8
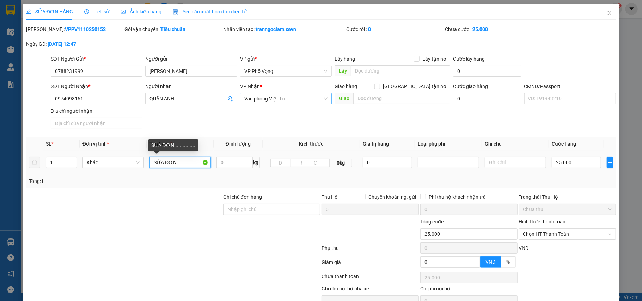
drag, startPoint x: 195, startPoint y: 165, endPoint x: 79, endPoint y: 164, distance: 115.7
click at [79, 164] on tr "1 Khác SỬA ĐƠN............... 0 kg 0kg 0 25.000" at bounding box center [321, 163] width 591 height 24
click at [150, 164] on input "QUẦN ÁO GIẦY DÉP" at bounding box center [180, 162] width 61 height 11
type input "2K QUẦN ÁO GIẦY DÉP"
type input "2"
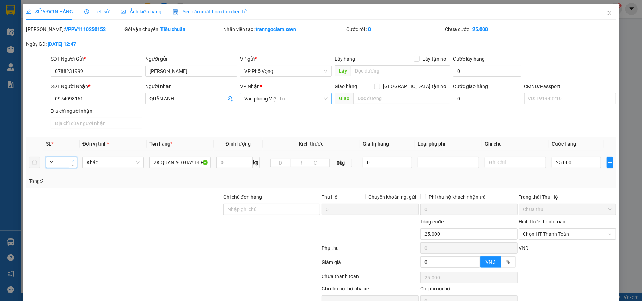
click at [72, 160] on icon "up" at bounding box center [73, 161] width 2 height 2
click at [575, 164] on input "25.000" at bounding box center [576, 162] width 49 height 11
type input "8"
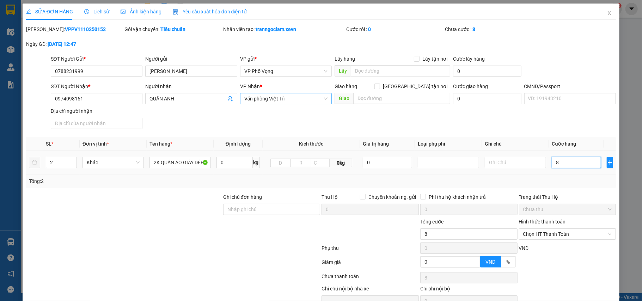
type input "80"
type input "80.000"
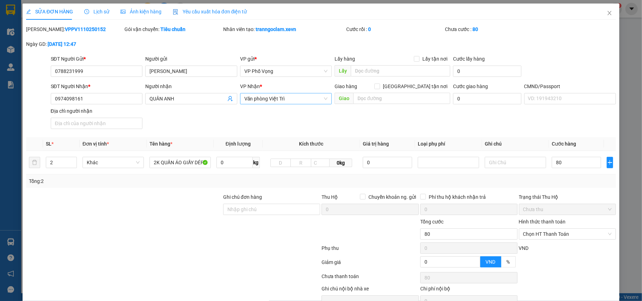
type input "80.000"
click at [589, 179] on div "Tổng: 2" at bounding box center [321, 181] width 585 height 8
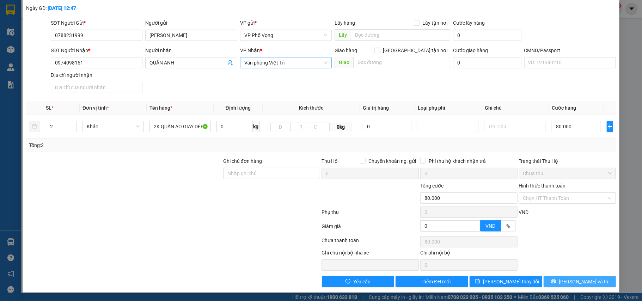
click at [589, 278] on button "[PERSON_NAME] và In" at bounding box center [580, 281] width 73 height 11
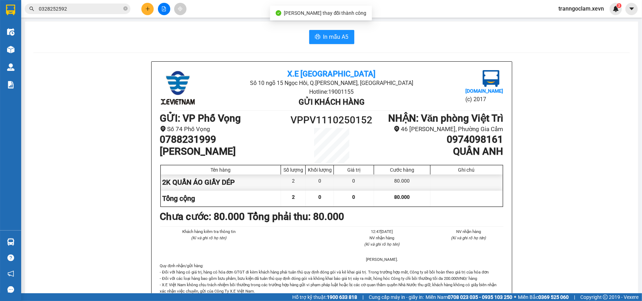
click at [324, 33] on span "In mẫu A5" at bounding box center [336, 36] width 25 height 9
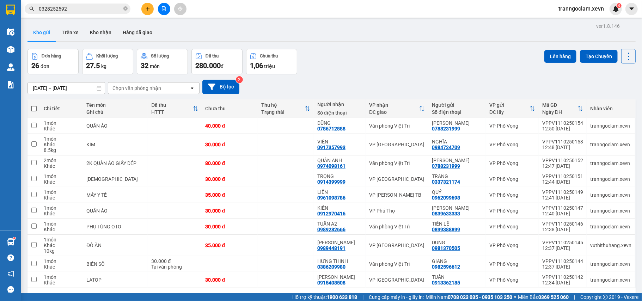
click at [116, 8] on input "0328252592" at bounding box center [80, 9] width 83 height 8
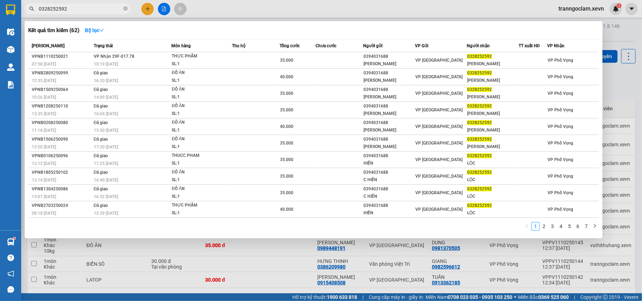
click at [116, 8] on input "0328252592" at bounding box center [80, 9] width 83 height 8
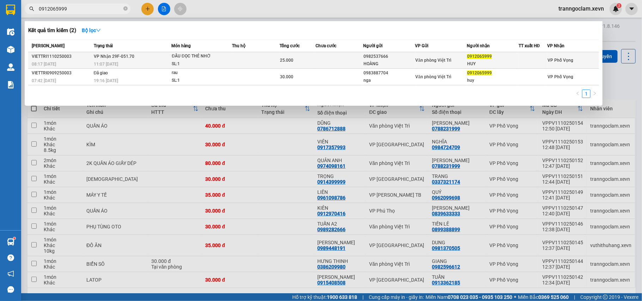
type input "0912065999"
click at [293, 61] on span "25.000" at bounding box center [286, 60] width 13 height 5
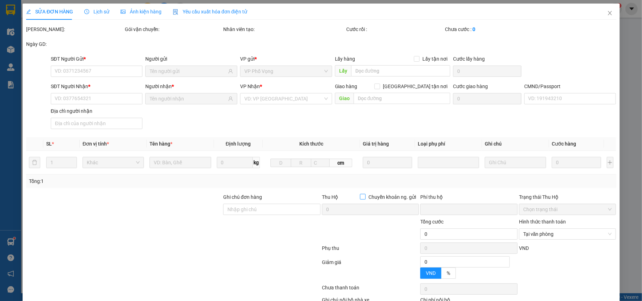
type input "0982537666"
type input "HOÀNG"
type input "0912065999"
type input "HUY"
type input "0"
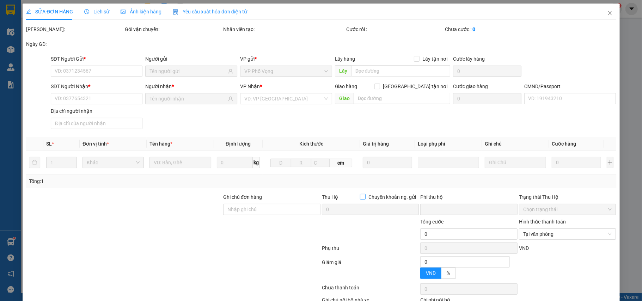
type input "25.000"
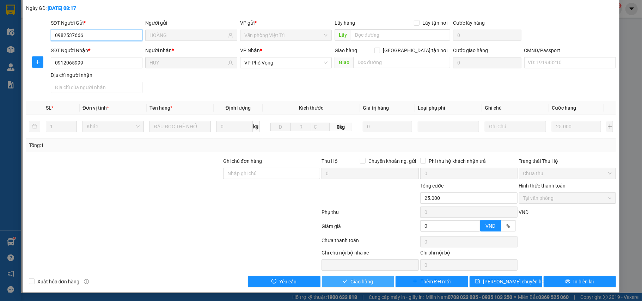
scroll to position [37, 0]
click at [367, 279] on span "Giao hàng" at bounding box center [362, 282] width 23 height 8
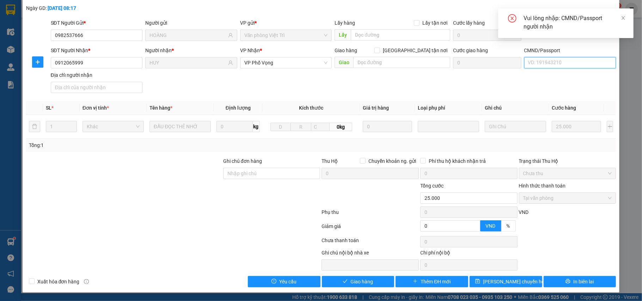
click at [554, 65] on input "CMND/Passport" at bounding box center [571, 62] width 92 height 11
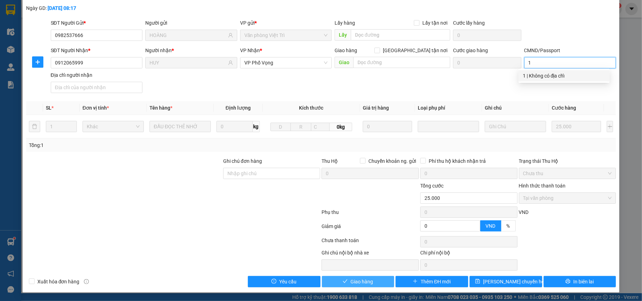
type input "1"
click at [370, 281] on button "Giao hàng" at bounding box center [358, 281] width 73 height 11
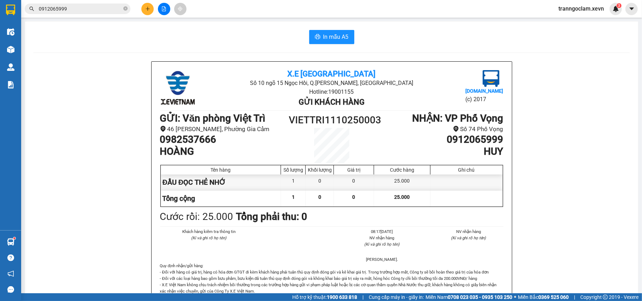
click at [140, 10] on div at bounding box center [164, 9] width 53 height 12
click at [199, 9] on div "Kết quả tìm kiếm ( 2 ) Bộ lọc Mã ĐH Trạng thái Món hàng Thu hộ Tổng cước Chưa c…" at bounding box center [321, 9] width 642 height 18
click at [150, 9] on icon "plus" at bounding box center [148, 8] width 4 height 0
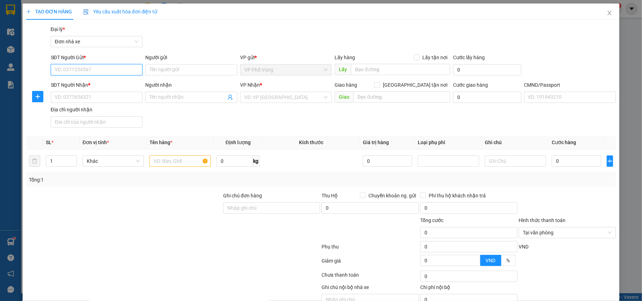
click at [102, 69] on input "SĐT Người Gửi *" at bounding box center [97, 69] width 92 height 11
type input "0365072963"
click at [107, 83] on div "0365072963 - HƯỞNG" at bounding box center [95, 84] width 83 height 8
type input "HƯỞNG"
type input "0985016670"
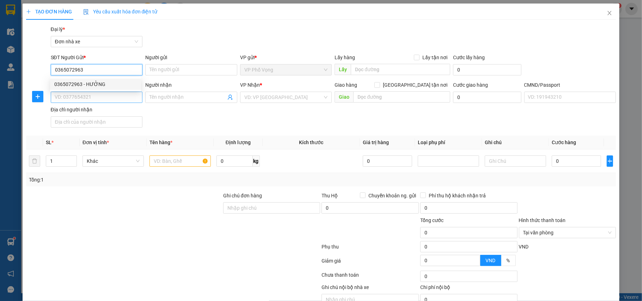
type input "HƯƠNG"
type input "036187016771 [PERSON_NAME] 178 [PERSON_NAME] TPNĐ"
type input "0365072963"
click at [116, 95] on input "0985016670" at bounding box center [97, 97] width 92 height 11
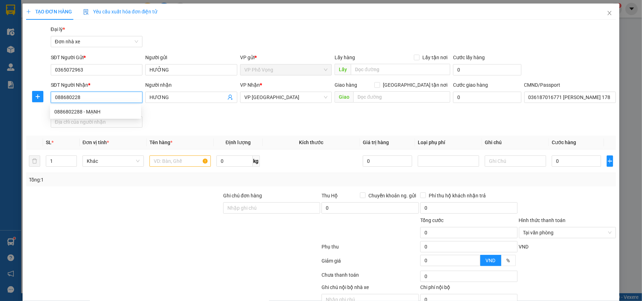
type input "0886802288"
click at [107, 109] on div "0886802288 - MẠNH" at bounding box center [95, 112] width 83 height 8
type input "MẠNH"
type input "001091018249 [PERSON_NAME]"
type input "0886802288"
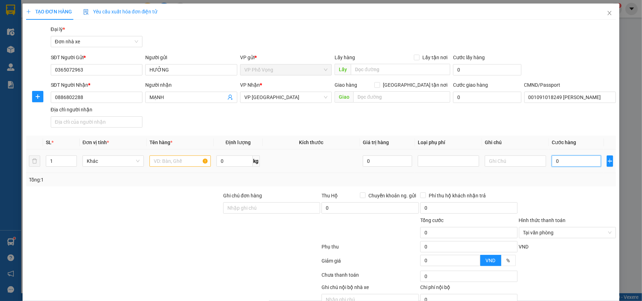
click at [566, 164] on input "0" at bounding box center [576, 161] width 49 height 11
click at [188, 160] on input "text" at bounding box center [180, 161] width 61 height 11
type input "VỢT"
click at [572, 162] on input "0" at bounding box center [576, 161] width 49 height 11
type input "3"
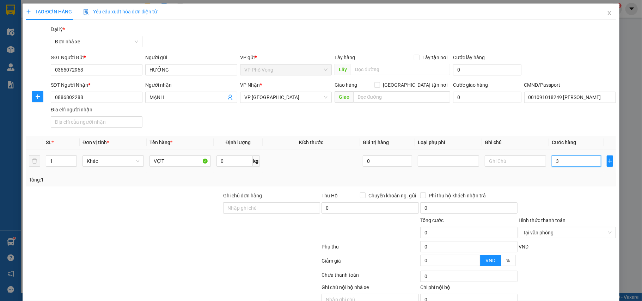
type input "3"
type input "30"
click at [574, 188] on div "Transit Pickup Surcharge Ids Transit Deliver Surcharge Ids Transit Deliver Surc…" at bounding box center [321, 173] width 591 height 297
type input "30.000"
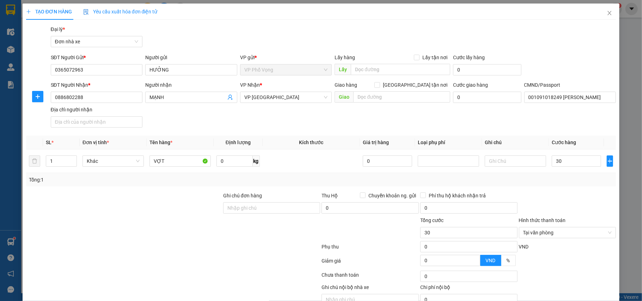
type input "30.000"
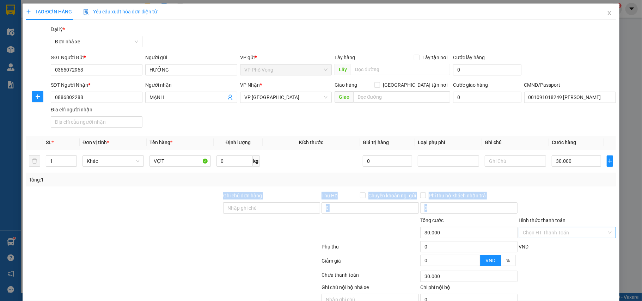
scroll to position [36, 0]
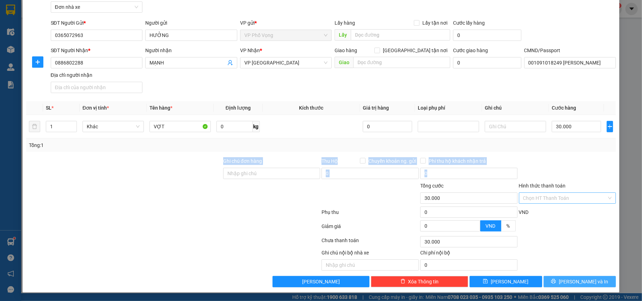
click at [578, 280] on span "[PERSON_NAME] và In" at bounding box center [583, 282] width 49 height 8
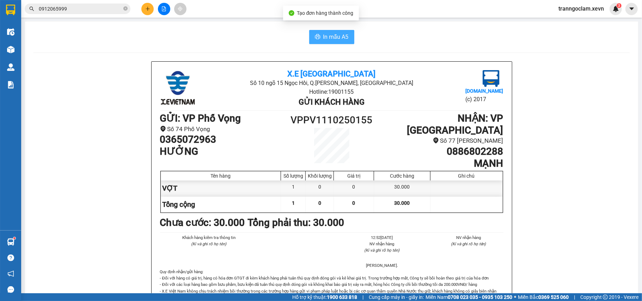
click at [337, 39] on span "In mẫu A5" at bounding box center [336, 36] width 25 height 9
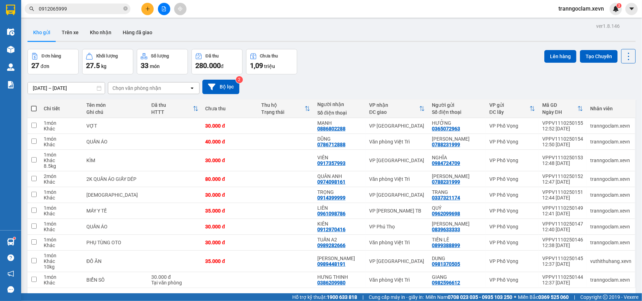
click at [151, 10] on button at bounding box center [147, 9] width 12 height 12
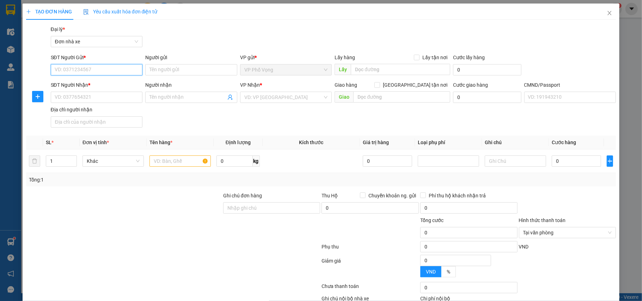
click at [123, 68] on input "SĐT Người Gửi *" at bounding box center [97, 69] width 92 height 11
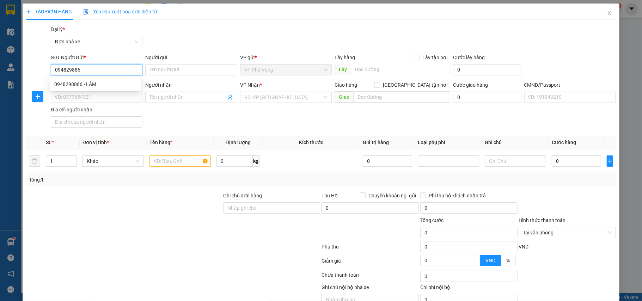
type input "0948298866"
click at [120, 86] on div "0948298866 - LÂM" at bounding box center [95, 84] width 83 height 8
type input "LÂM"
type input "0985987666"
type input "QUỐC CƯỜNG"
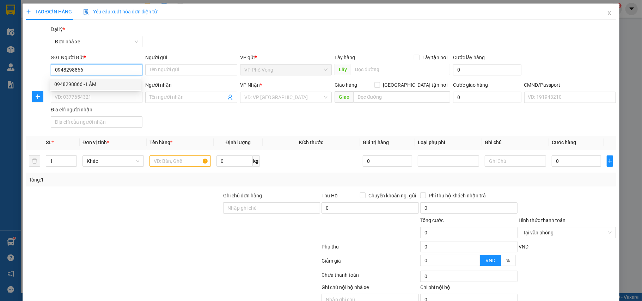
type input "[GEOGRAPHIC_DATA] VIỆT 0359121956"
type input "0948298866"
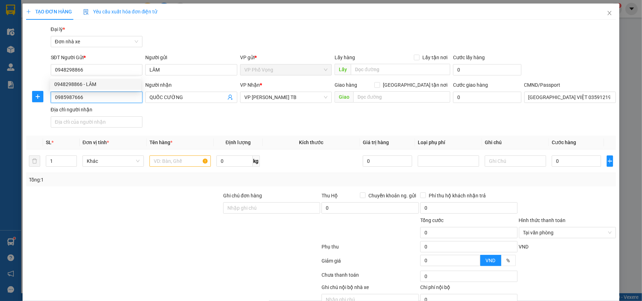
click at [125, 98] on input "0985987666" at bounding box center [97, 97] width 92 height 11
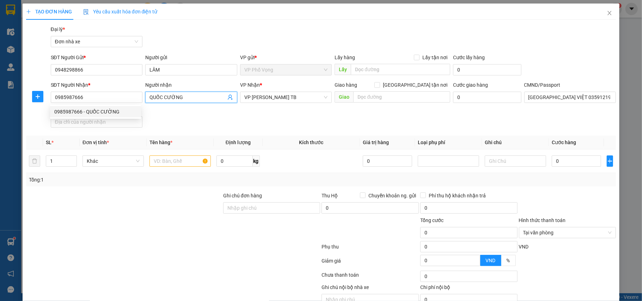
click at [228, 99] on icon "user-add" at bounding box center [231, 98] width 6 height 6
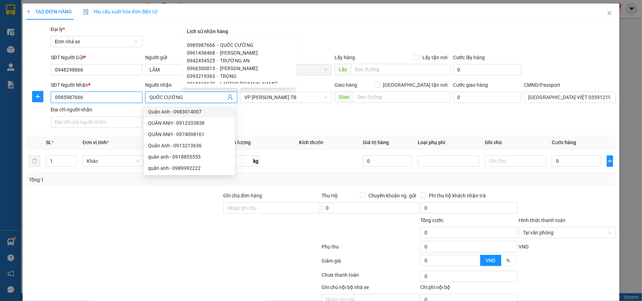
click at [117, 99] on input "0985987666" at bounding box center [97, 97] width 92 height 11
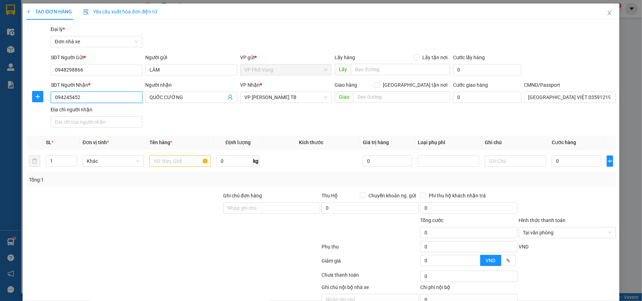
type input "0942454525"
click at [107, 109] on div "0942454525 - TRƯỜNG AN" at bounding box center [95, 112] width 83 height 8
type input "TRƯỜNG AN"
type input "036062005369 [PERSON_NAME], 1/37 [PERSON_NAME]"
type input "0942454525"
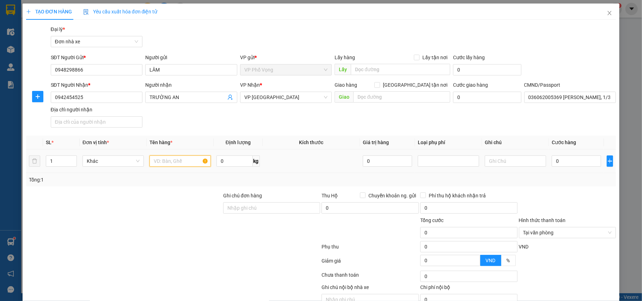
click at [191, 166] on input "text" at bounding box center [180, 161] width 61 height 11
type input "LK MÁY TÍNH"
click at [584, 157] on input "0" at bounding box center [576, 161] width 49 height 11
type input "30"
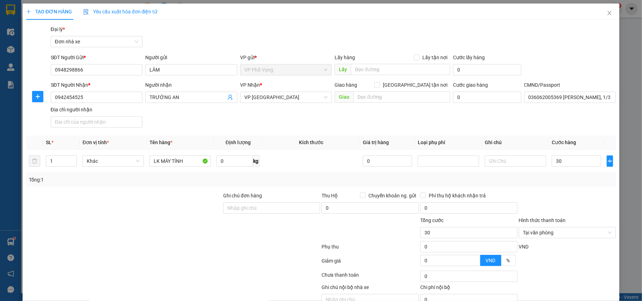
type input "30.000"
click at [578, 208] on div at bounding box center [568, 204] width 99 height 25
type input "30.000"
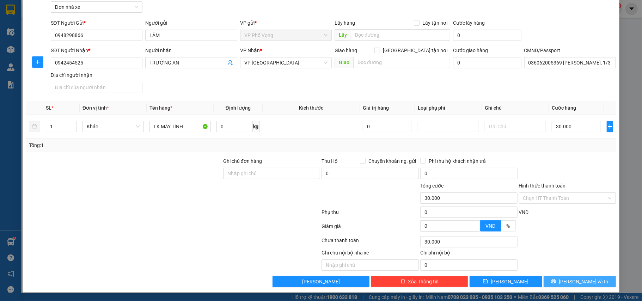
click at [575, 279] on button "[PERSON_NAME] và In" at bounding box center [580, 281] width 73 height 11
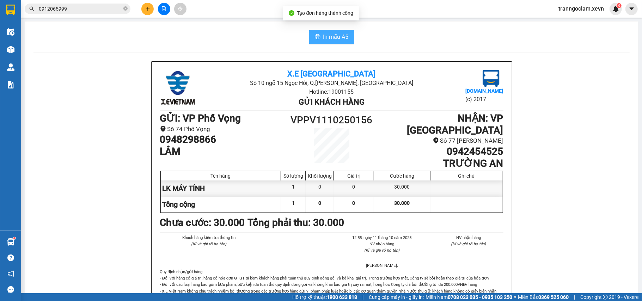
click at [325, 32] on span "In mẫu A5" at bounding box center [336, 36] width 25 height 9
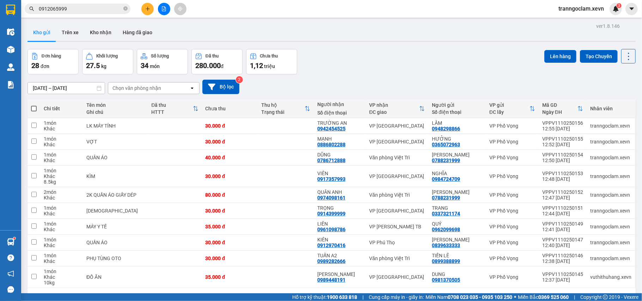
click at [283, 9] on div "Kết quả tìm kiếm ( 2 ) Bộ lọc Mã ĐH Trạng thái Món hàng Thu hộ Tổng cước Chưa c…" at bounding box center [321, 9] width 642 height 18
drag, startPoint x: 282, startPoint y: 9, endPoint x: 144, endPoint y: 11, distance: 138.0
click at [144, 11] on button at bounding box center [147, 9] width 12 height 12
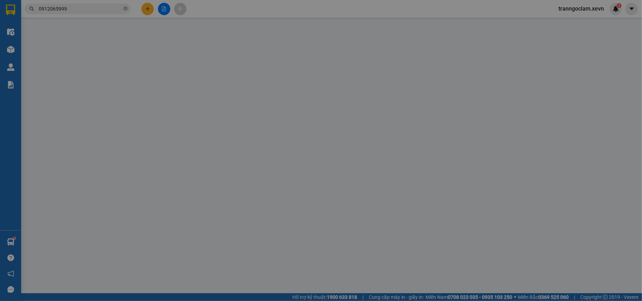
click at [145, 11] on span "Yêu cầu xuất hóa đơn điện tử" at bounding box center [120, 12] width 74 height 6
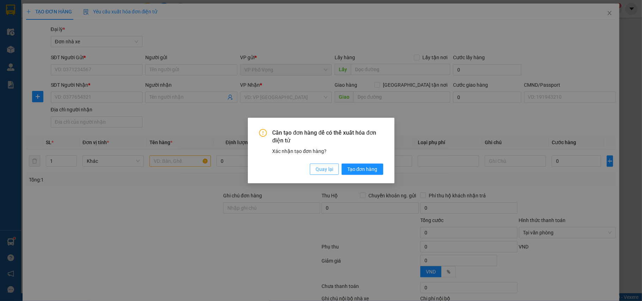
click at [325, 170] on span "Quay lại" at bounding box center [325, 169] width 18 height 8
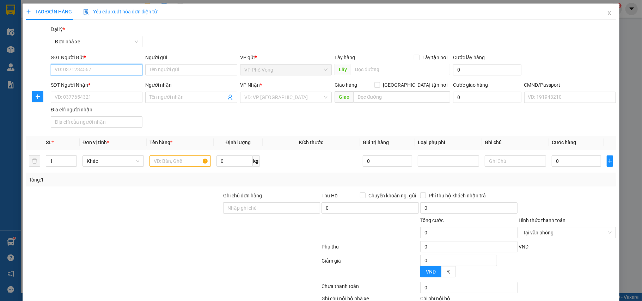
click at [125, 64] on input "SĐT Người Gửi *" at bounding box center [97, 69] width 92 height 11
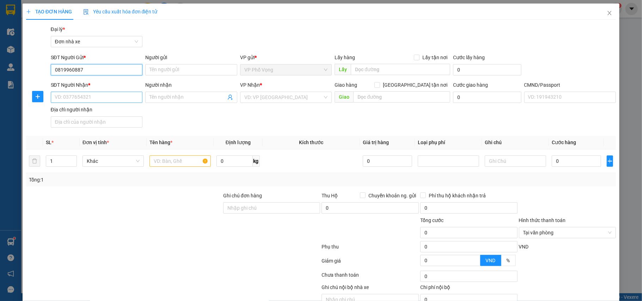
type input "0819960887"
click at [81, 98] on input "SĐT Người Nhận *" at bounding box center [97, 97] width 92 height 11
click at [110, 72] on input "0819960887" at bounding box center [97, 69] width 92 height 11
click at [109, 81] on div "0819860997 - [GEOGRAPHIC_DATA]" at bounding box center [95, 84] width 83 height 8
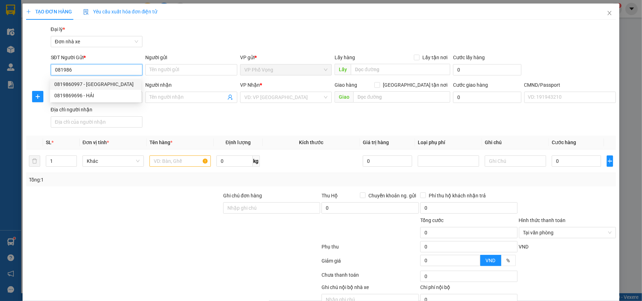
type input "0819860997"
type input "VIỆT ANH"
type input "0974379278"
type input "AN"
type input "hoàng 0846596688"
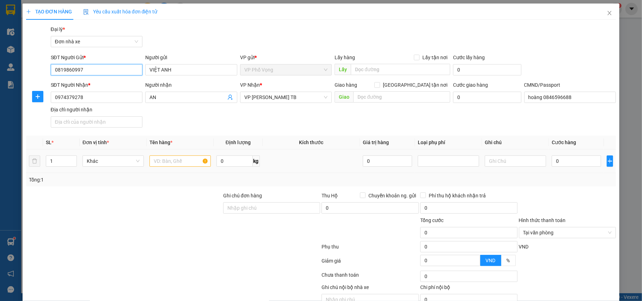
type input "0819860997"
click at [174, 164] on input "text" at bounding box center [180, 161] width 61 height 11
type input "GIẤY TỜ"
click at [552, 164] on input "0" at bounding box center [576, 161] width 49 height 11
click at [563, 198] on div at bounding box center [568, 204] width 99 height 25
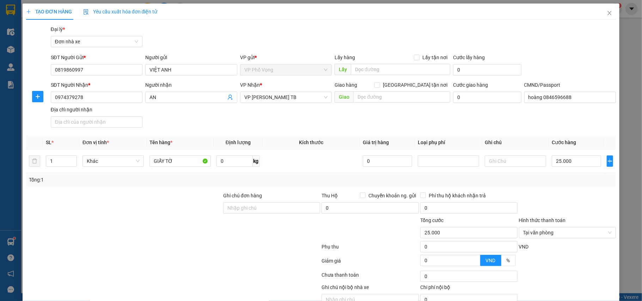
scroll to position [36, 0]
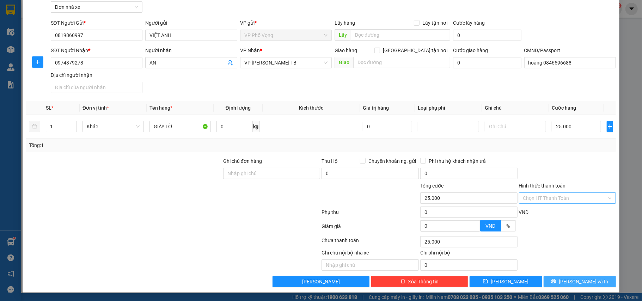
click at [573, 278] on span "[PERSON_NAME] và In" at bounding box center [583, 282] width 49 height 8
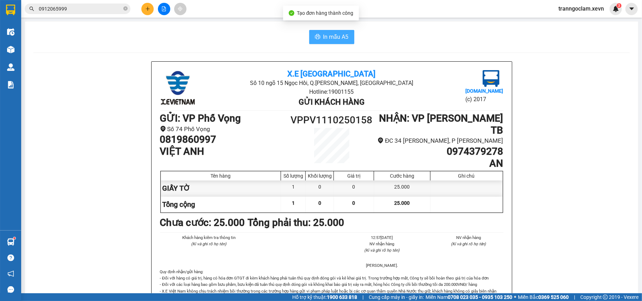
click at [339, 37] on span "In mẫu A5" at bounding box center [336, 36] width 25 height 9
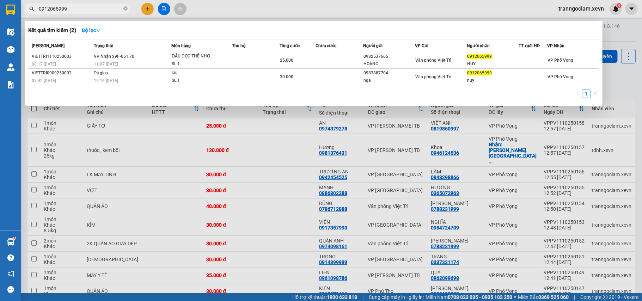
drag, startPoint x: 126, startPoint y: 8, endPoint x: 133, endPoint y: 9, distance: 6.5
click at [126, 8] on icon "close-circle" at bounding box center [125, 8] width 4 height 4
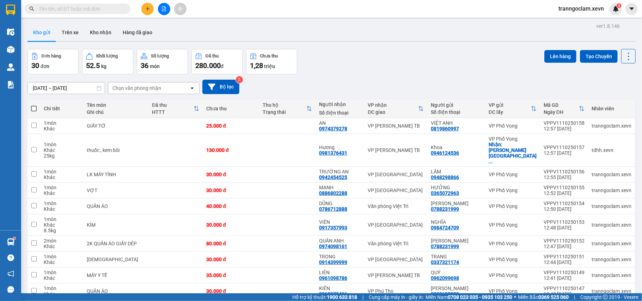
click at [120, 12] on input "text" at bounding box center [80, 9] width 83 height 8
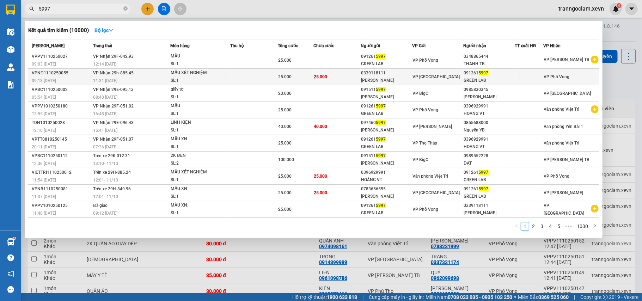
click at [377, 78] on div "[PERSON_NAME]" at bounding box center [386, 80] width 51 height 7
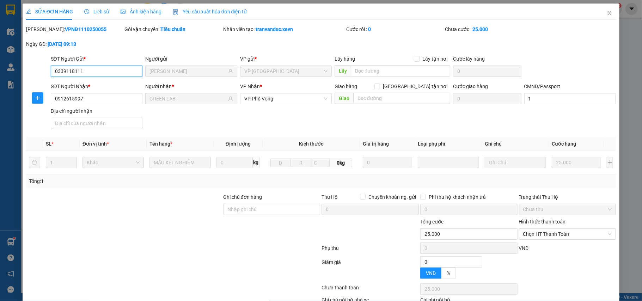
scroll to position [37, 0]
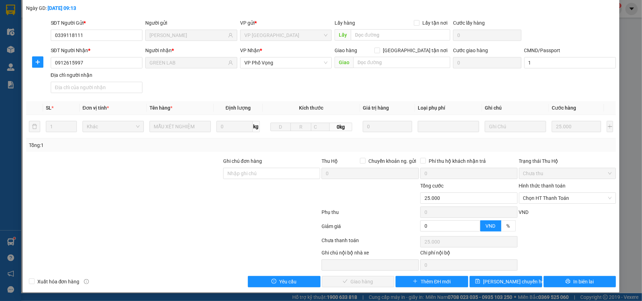
click at [541, 186] on label "Hình thức thanh toán" at bounding box center [542, 186] width 47 height 6
click at [541, 193] on input "Hình thức thanh toán" at bounding box center [566, 198] width 84 height 11
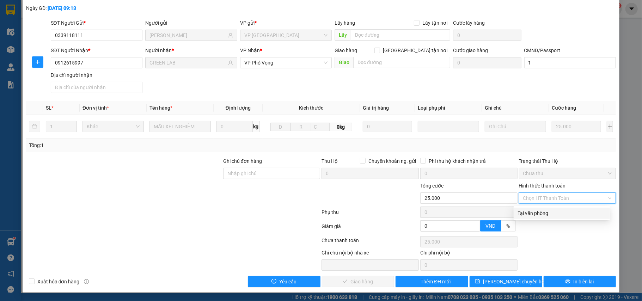
click at [545, 211] on div "Tại văn phòng" at bounding box center [562, 214] width 88 height 8
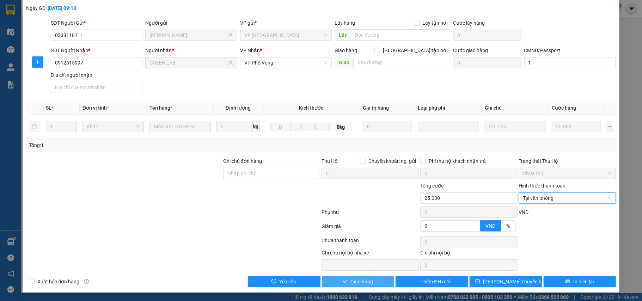
click at [364, 281] on span "Giao hàng" at bounding box center [362, 282] width 23 height 8
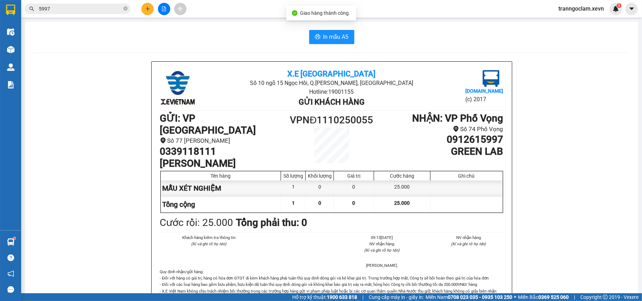
click at [145, 7] on icon "plus" at bounding box center [147, 8] width 5 height 5
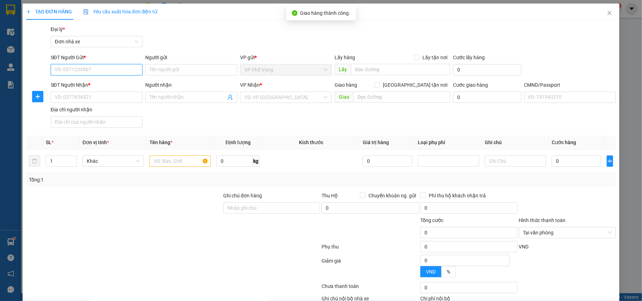
click at [106, 69] on input "SĐT Người Gửi *" at bounding box center [97, 69] width 92 height 11
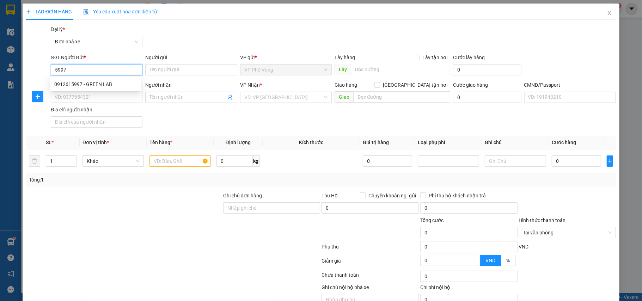
click at [111, 80] on div "0912615997 - GREEN LAB" at bounding box center [95, 84] width 83 height 8
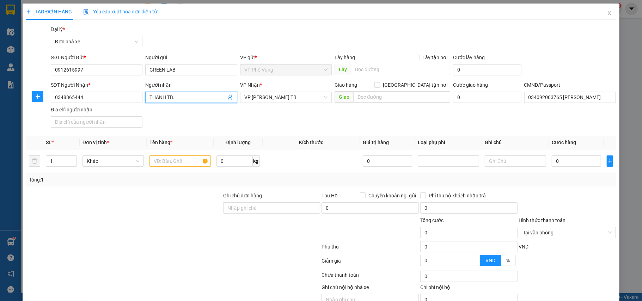
click at [229, 98] on icon "user-add" at bounding box center [230, 97] width 5 height 5
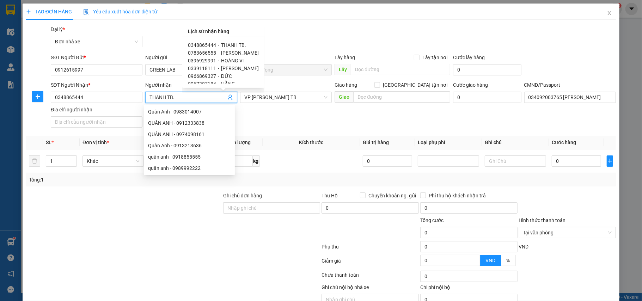
click at [234, 66] on span "[PERSON_NAME]" at bounding box center [240, 69] width 38 height 6
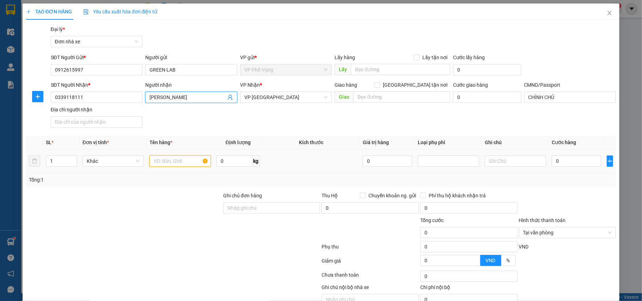
click at [180, 162] on input "text" at bounding box center [180, 161] width 61 height 11
click at [559, 165] on input "0" at bounding box center [576, 161] width 49 height 11
click at [563, 195] on div at bounding box center [568, 204] width 99 height 25
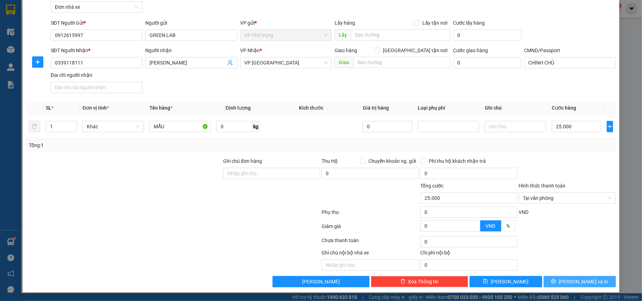
click at [575, 283] on span "[PERSON_NAME] và In" at bounding box center [583, 282] width 49 height 8
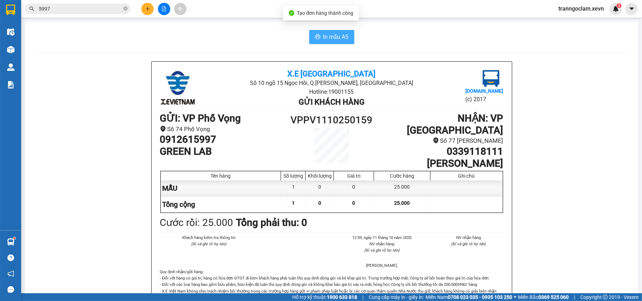
click at [338, 37] on span "In mẫu A5" at bounding box center [336, 36] width 25 height 9
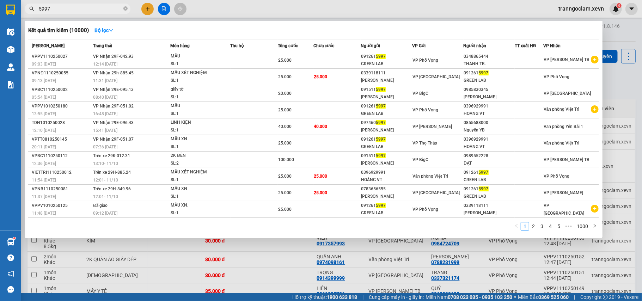
click at [106, 8] on input "5997" at bounding box center [80, 9] width 83 height 8
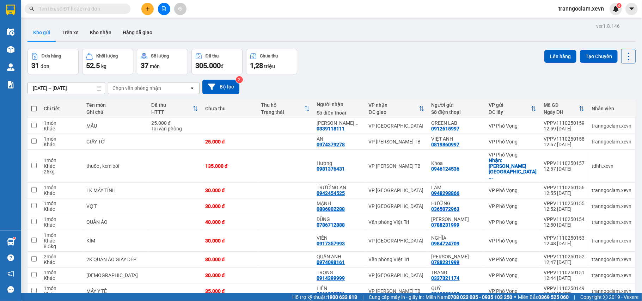
click at [90, 10] on input "text" at bounding box center [80, 9] width 83 height 8
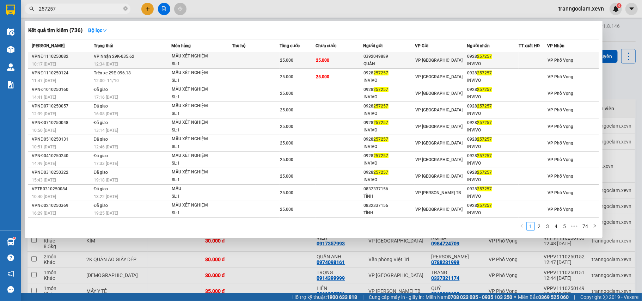
click at [418, 58] on span "VP [GEOGRAPHIC_DATA]" at bounding box center [439, 60] width 47 height 5
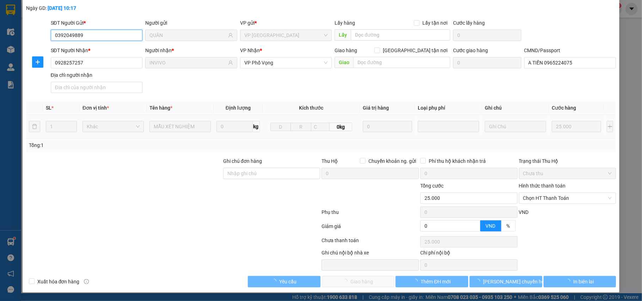
scroll to position [37, 0]
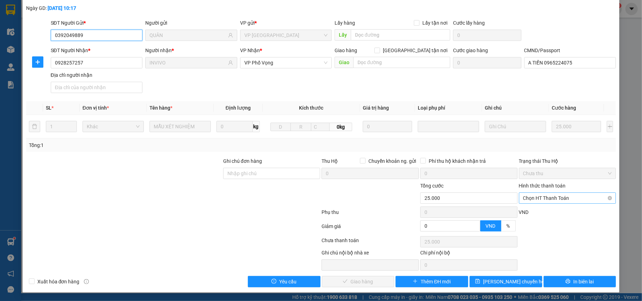
click at [545, 199] on span "Chọn HT Thanh Toán" at bounding box center [568, 198] width 89 height 11
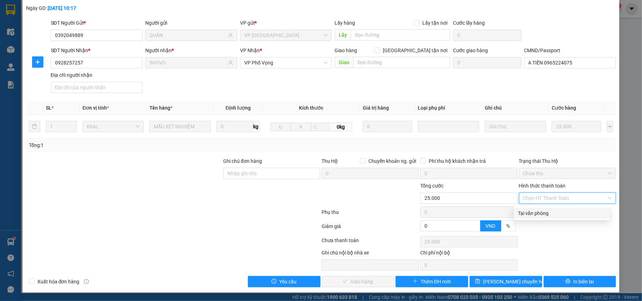
click at [548, 212] on div "Tại văn phòng" at bounding box center [562, 214] width 88 height 8
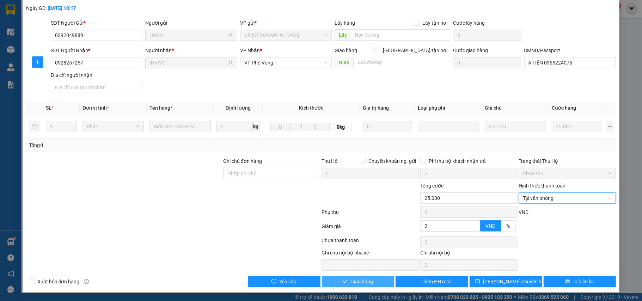
click at [385, 281] on button "Giao hàng" at bounding box center [358, 281] width 73 height 11
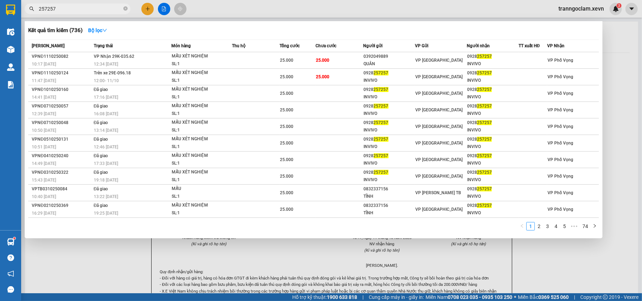
click at [119, 6] on input "257257" at bounding box center [80, 9] width 83 height 8
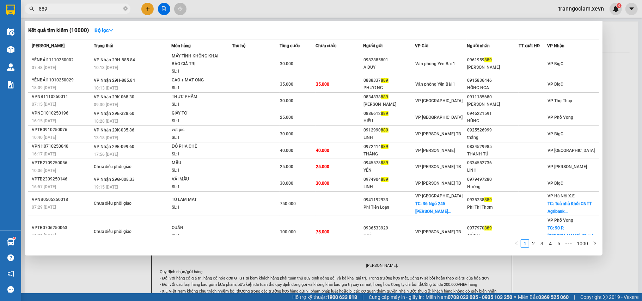
click at [111, 11] on input "889" at bounding box center [80, 9] width 83 height 8
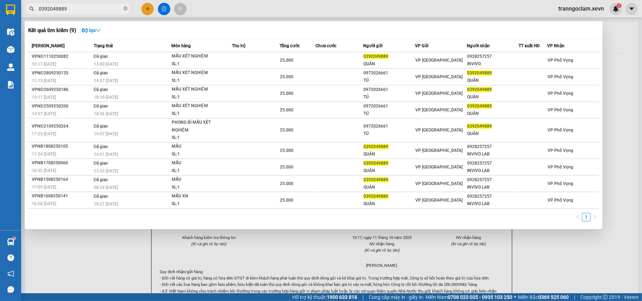
click at [367, 278] on div at bounding box center [321, 150] width 642 height 301
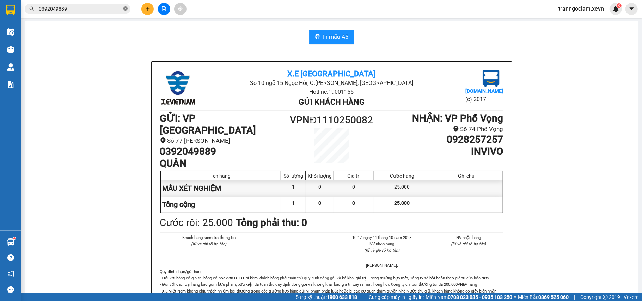
click at [127, 9] on icon "close-circle" at bounding box center [125, 8] width 4 height 4
